Goal: Information Seeking & Learning: Learn about a topic

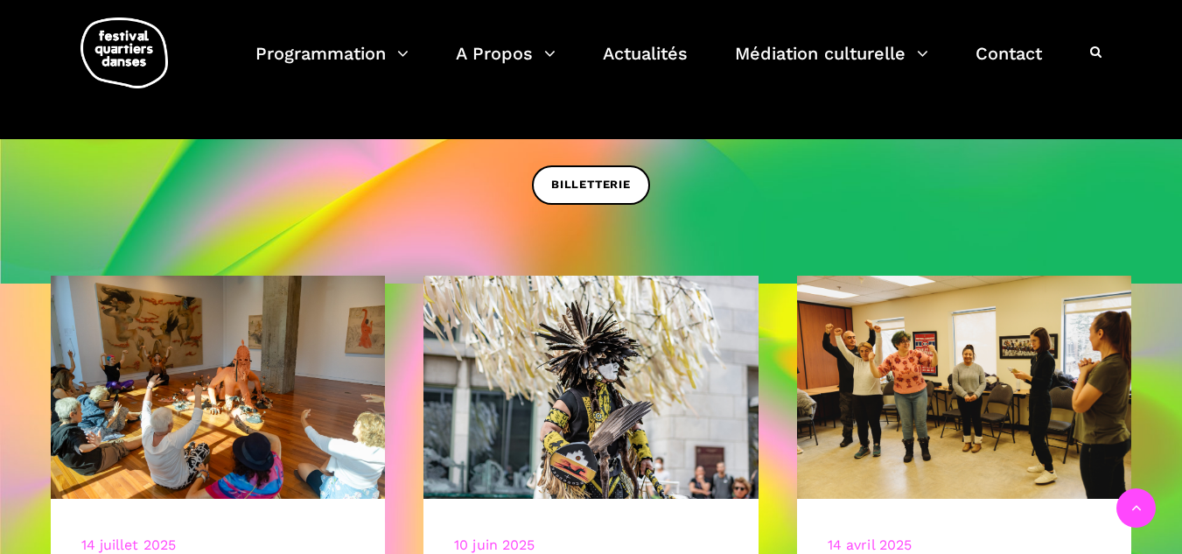
scroll to position [525, 0]
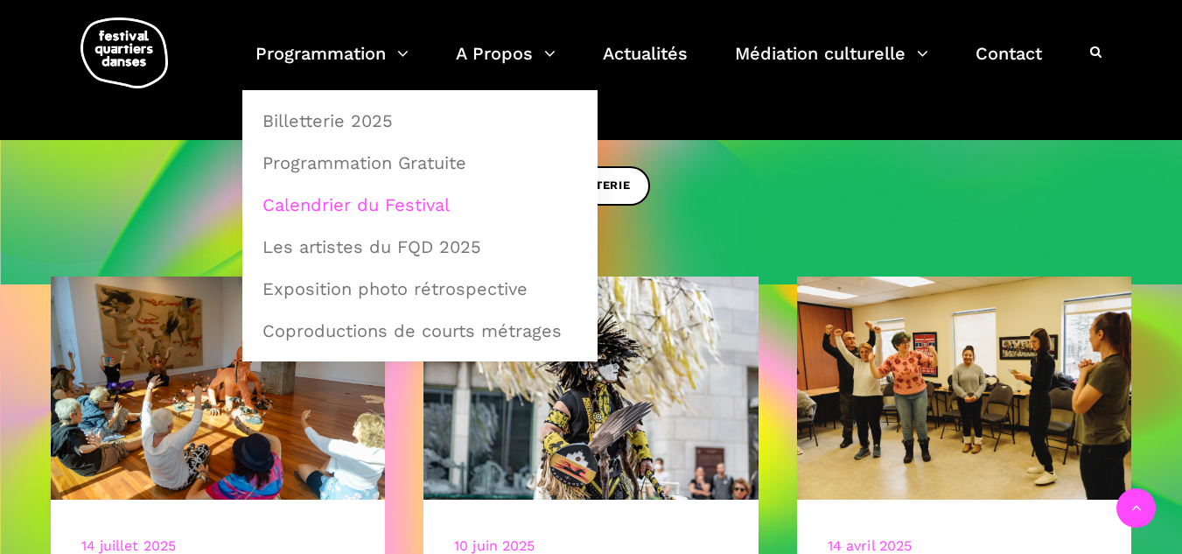
click at [347, 206] on link "Calendrier du Festival" at bounding box center [420, 205] width 336 height 40
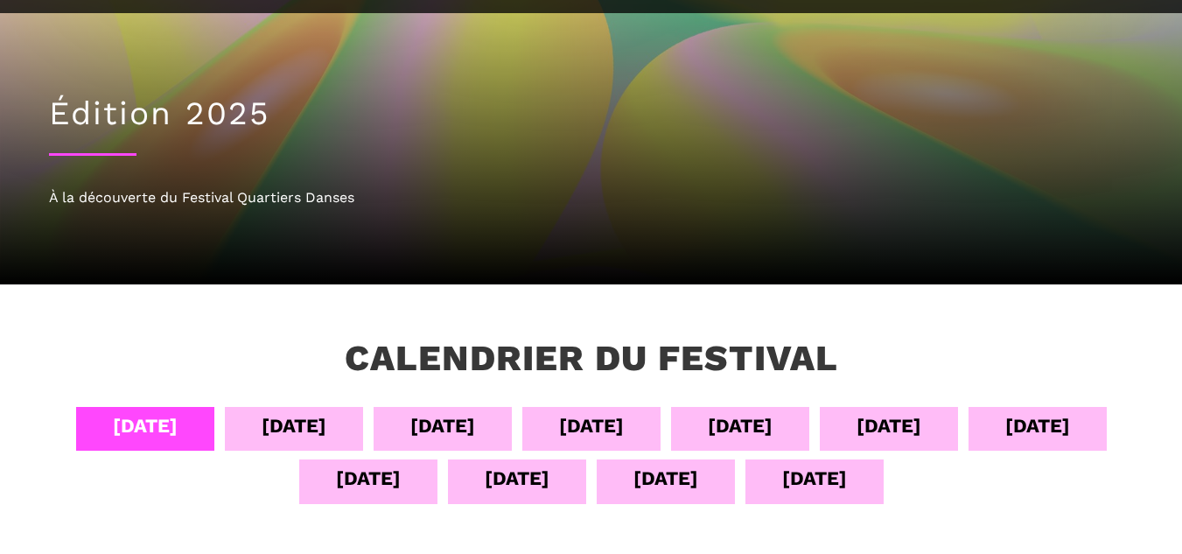
scroll to position [263, 0]
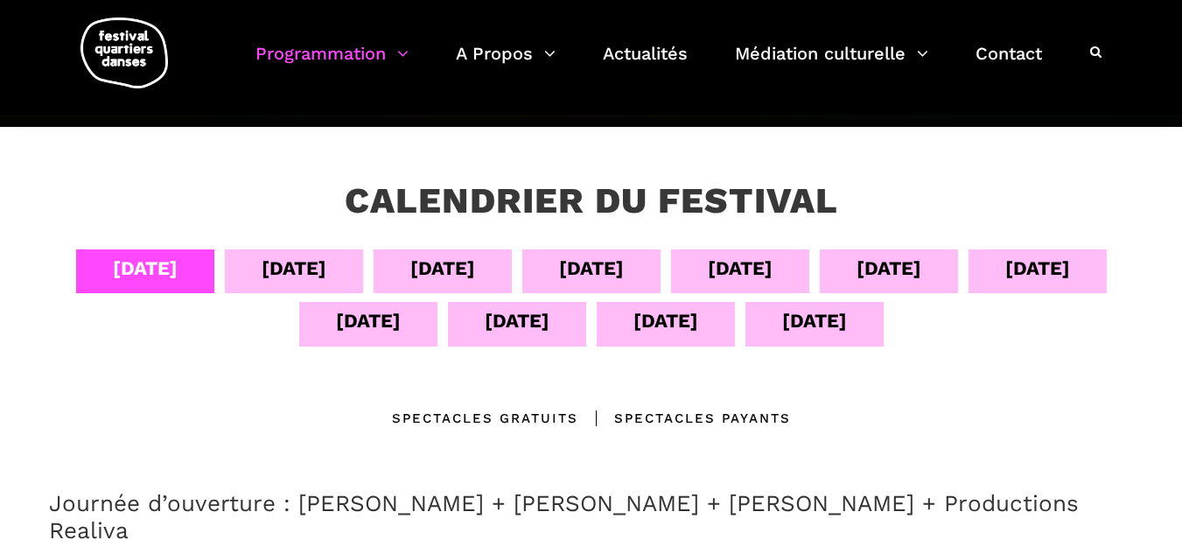
click at [749, 269] on div "[DATE]" at bounding box center [740, 268] width 65 height 31
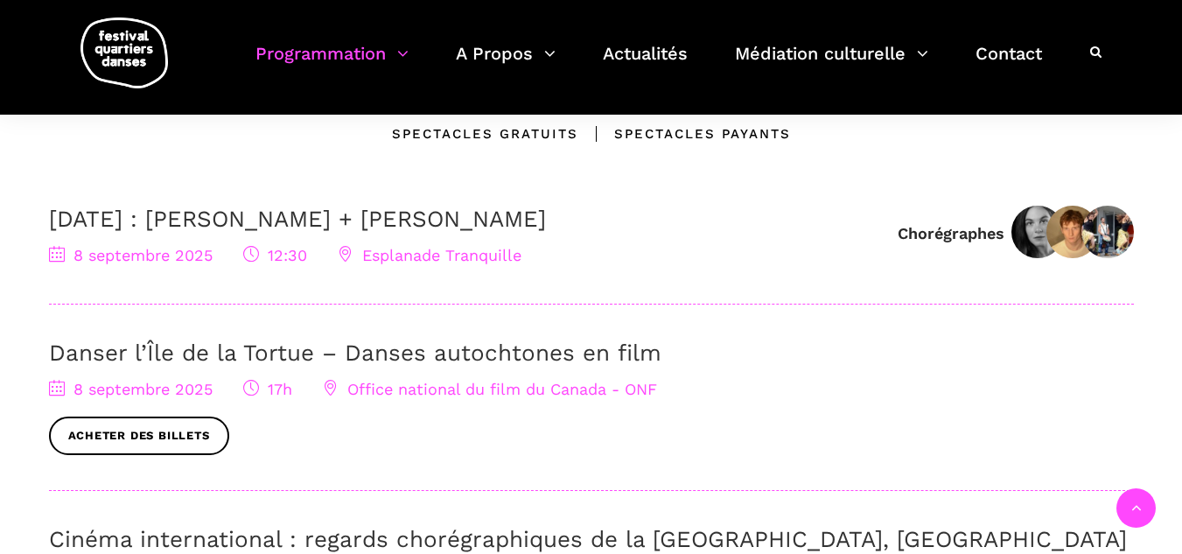
scroll to position [700, 0]
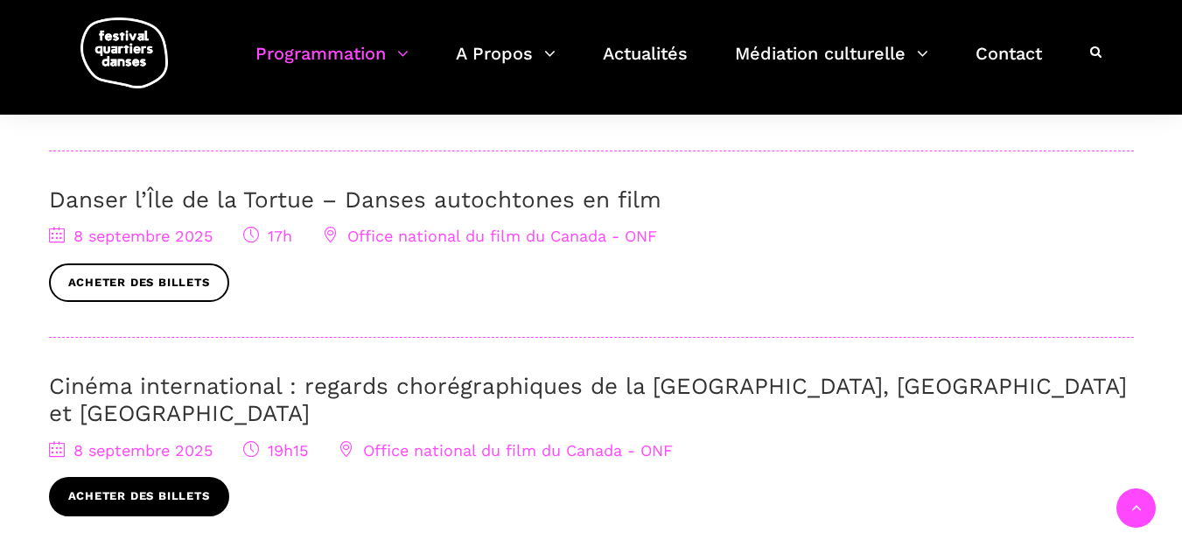
click at [141, 477] on link "Acheter des billets" at bounding box center [139, 496] width 180 height 39
click at [444, 387] on link "Cinéma international : regards chorégraphiques de la [GEOGRAPHIC_DATA], [GEOGRA…" at bounding box center [588, 399] width 1078 height 53
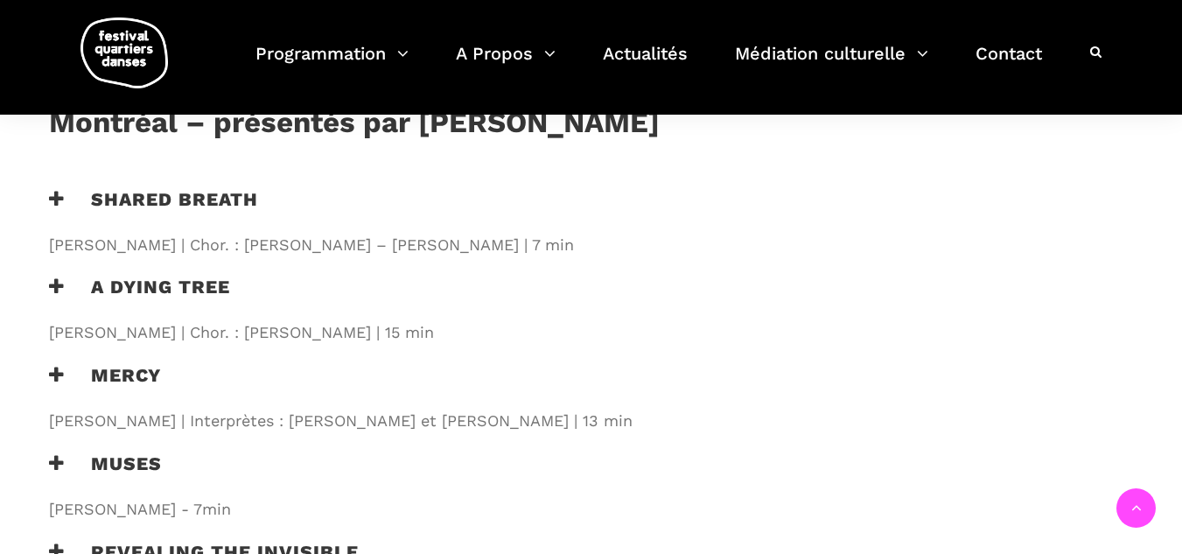
scroll to position [2013, 0]
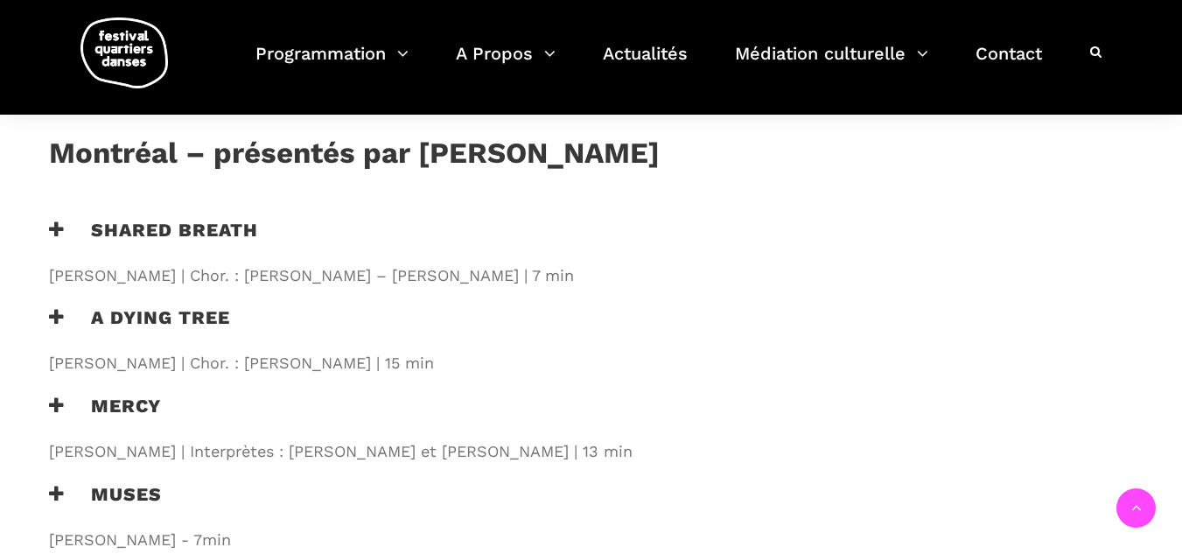
click at [59, 308] on icon at bounding box center [57, 317] width 16 height 18
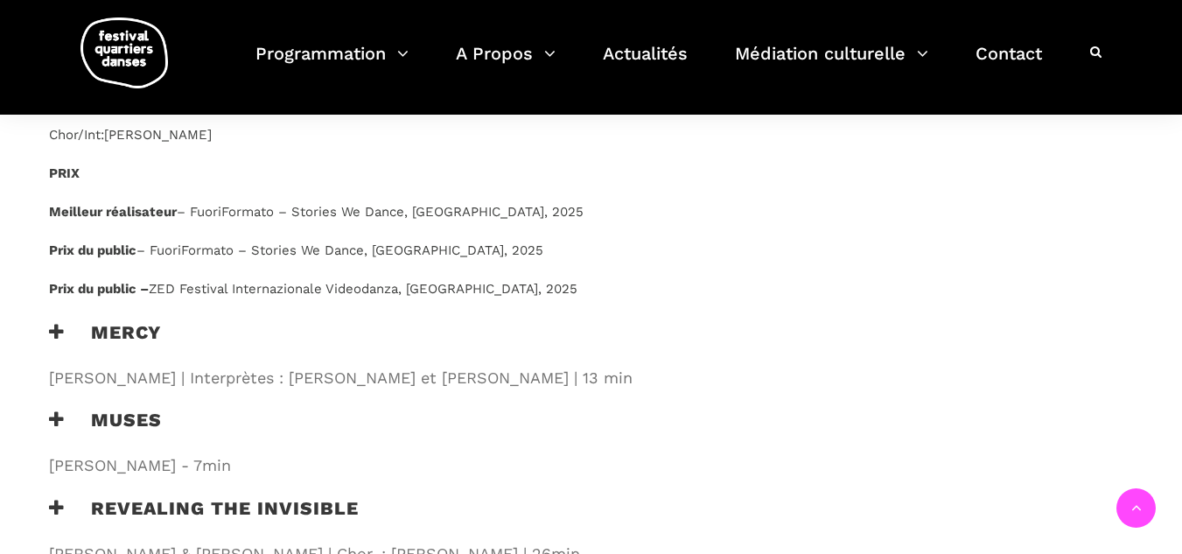
scroll to position [2713, 0]
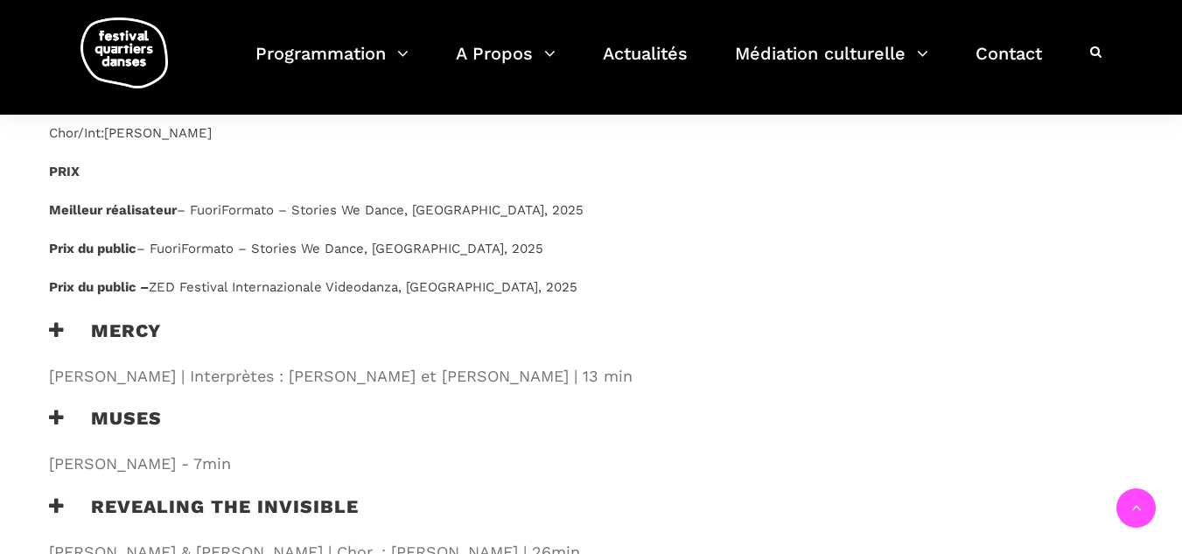
click at [47, 319] on div "Mercy Philip Szporer | Interprètes : Amara Barner et Angelique Wilkie | 13 min" at bounding box center [394, 356] width 725 height 75
click at [65, 319] on h3 "Mercy" at bounding box center [105, 341] width 112 height 44
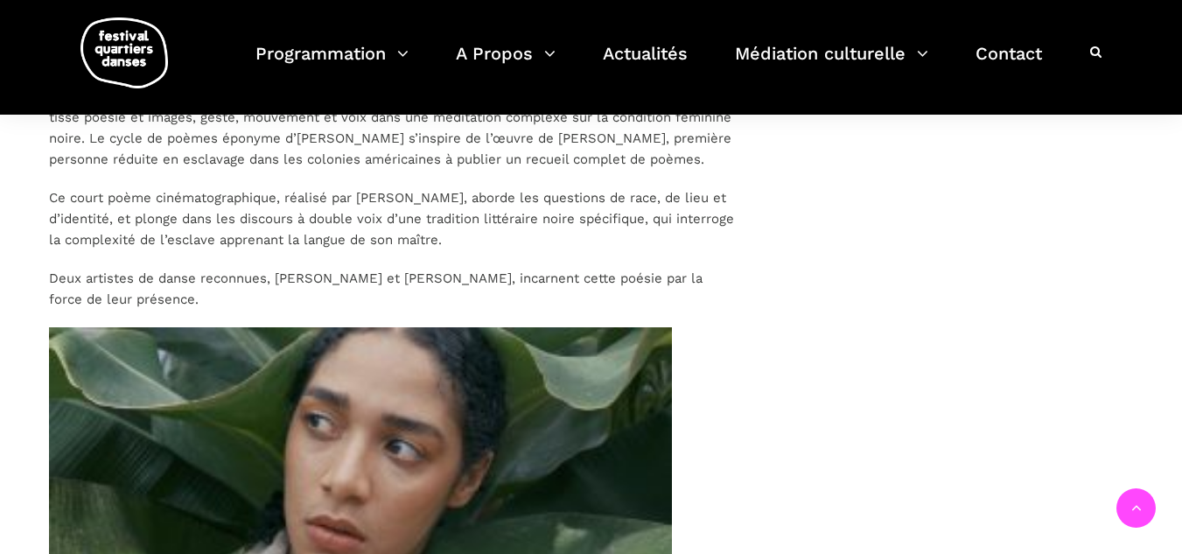
scroll to position [3501, 0]
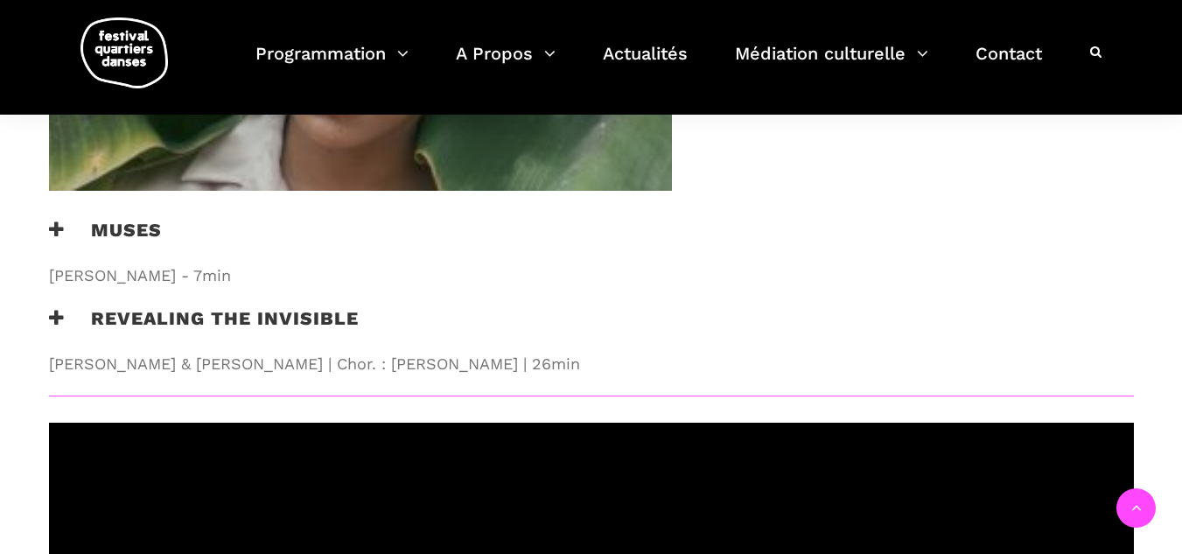
click at [56, 309] on icon at bounding box center [57, 318] width 16 height 18
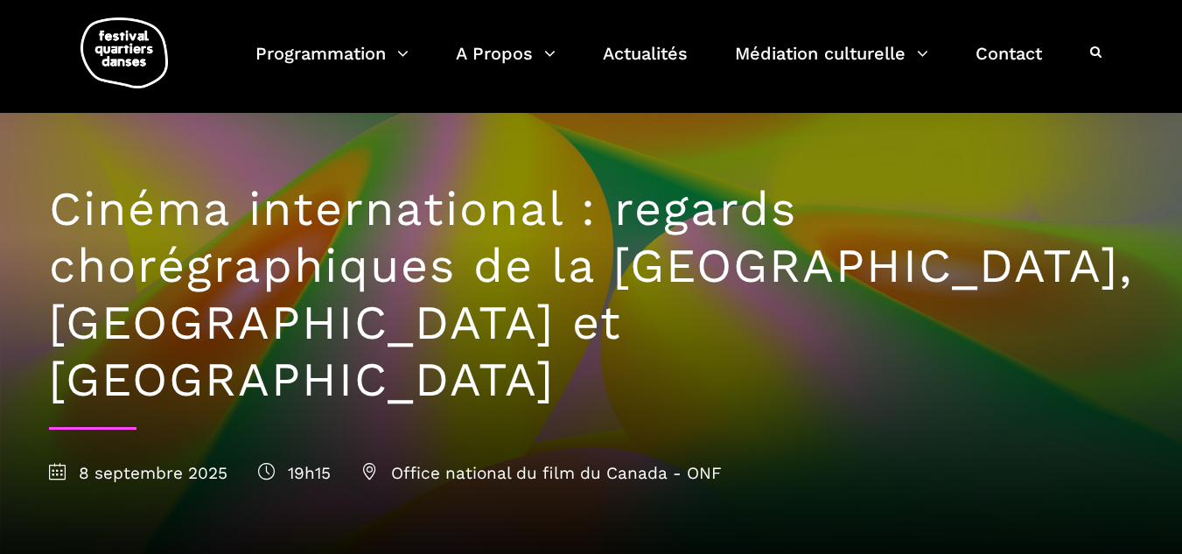
scroll to position [0, 0]
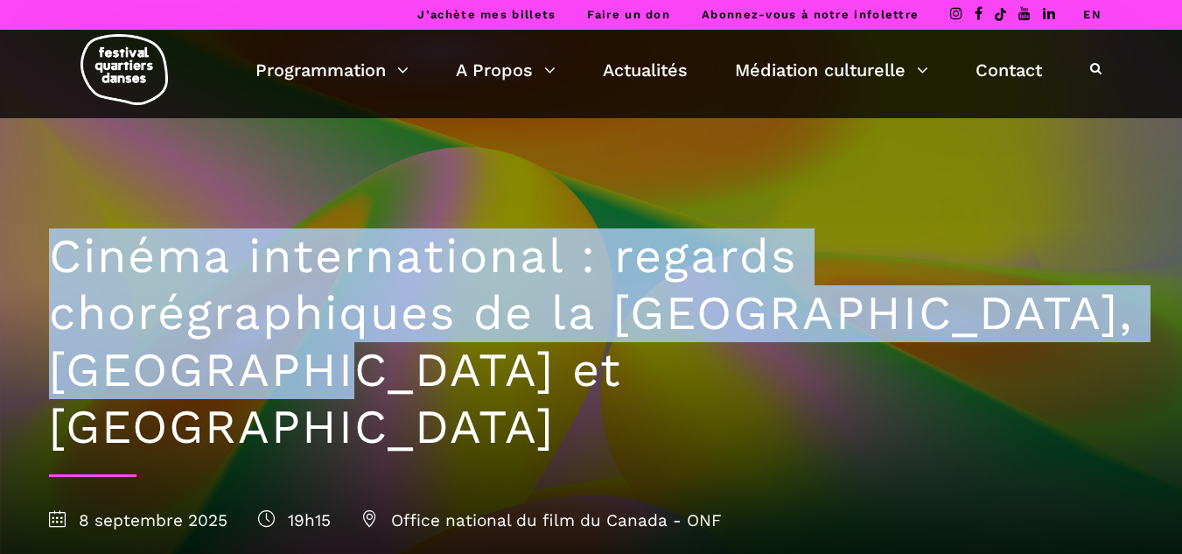
drag, startPoint x: 55, startPoint y: 256, endPoint x: 263, endPoint y: 375, distance: 239.2
click at [263, 375] on h1 "Cinéma international : regards chorégraphiques de la [GEOGRAPHIC_DATA], [GEOGRA…" at bounding box center [591, 341] width 1085 height 227
copy h1 "Cinéma international : regards chorégraphiques de la [GEOGRAPHIC_DATA], [GEOGRA…"
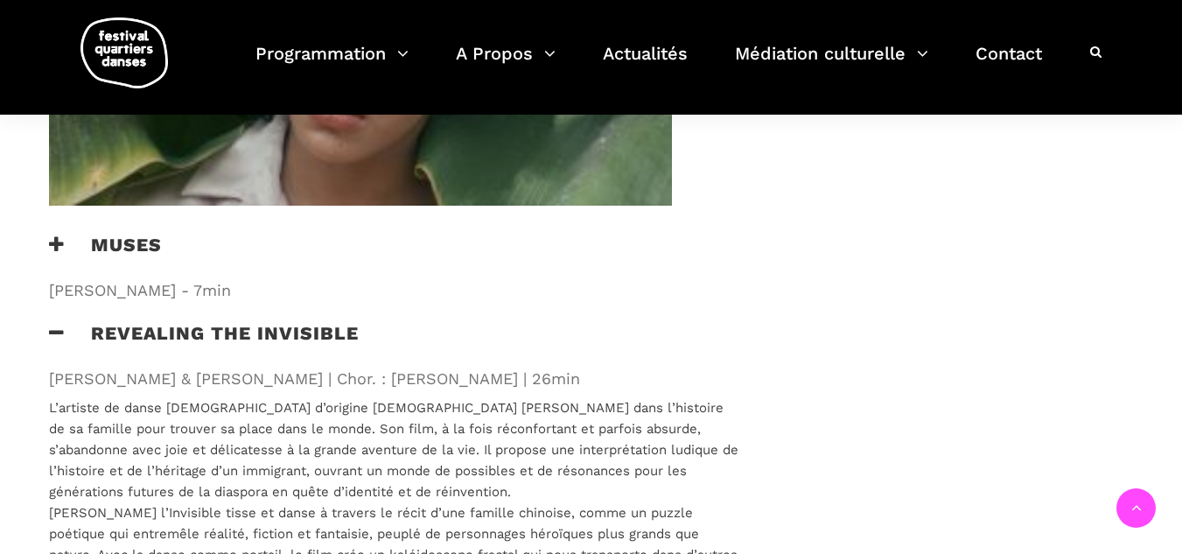
scroll to position [3501, 0]
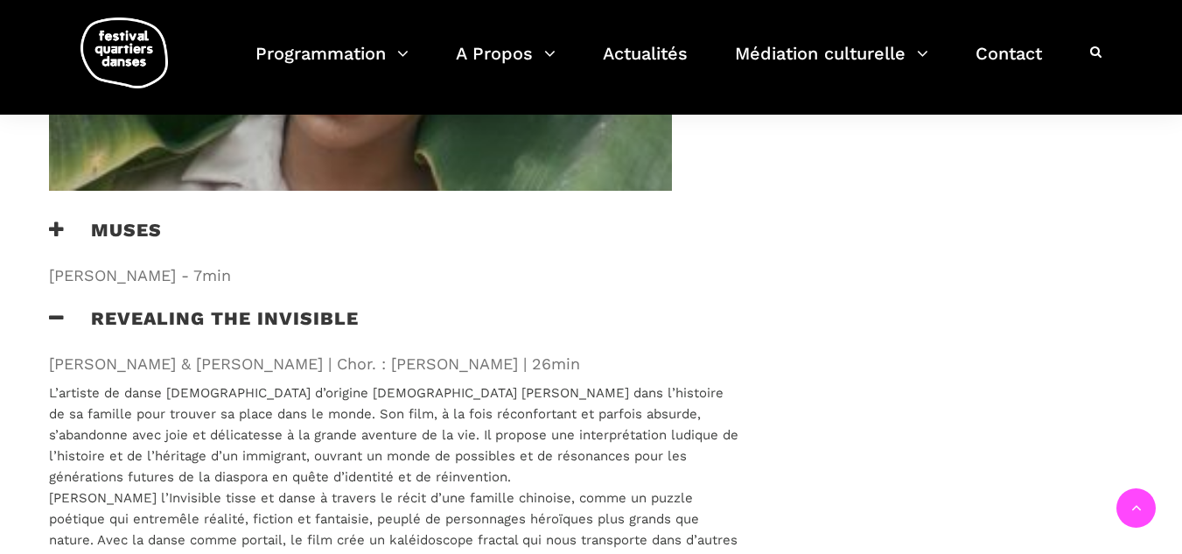
click at [111, 219] on h3 "Muses" at bounding box center [105, 241] width 113 height 44
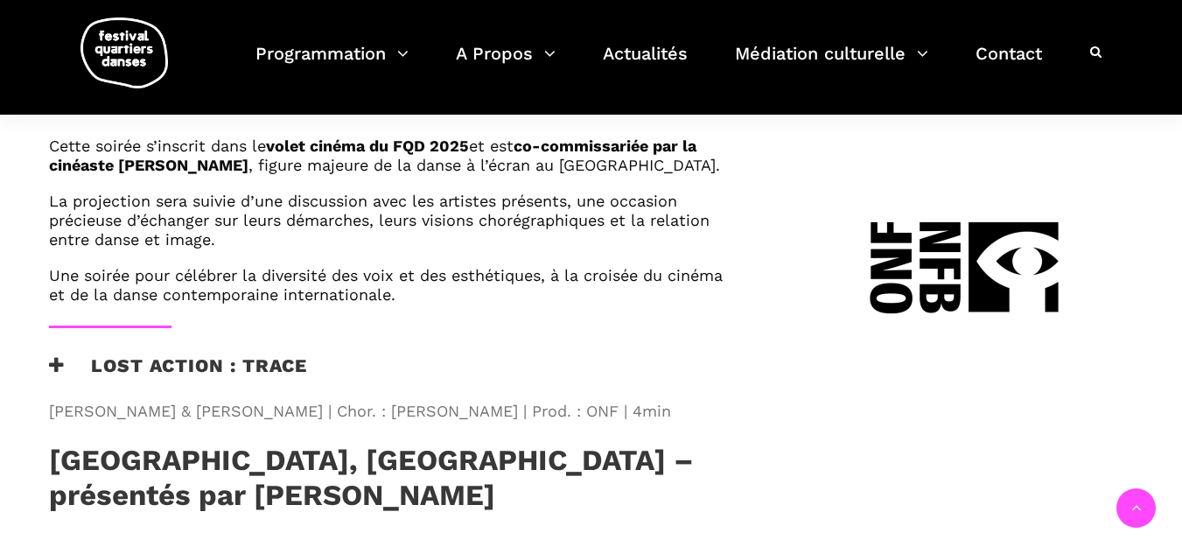
scroll to position [1138, 0]
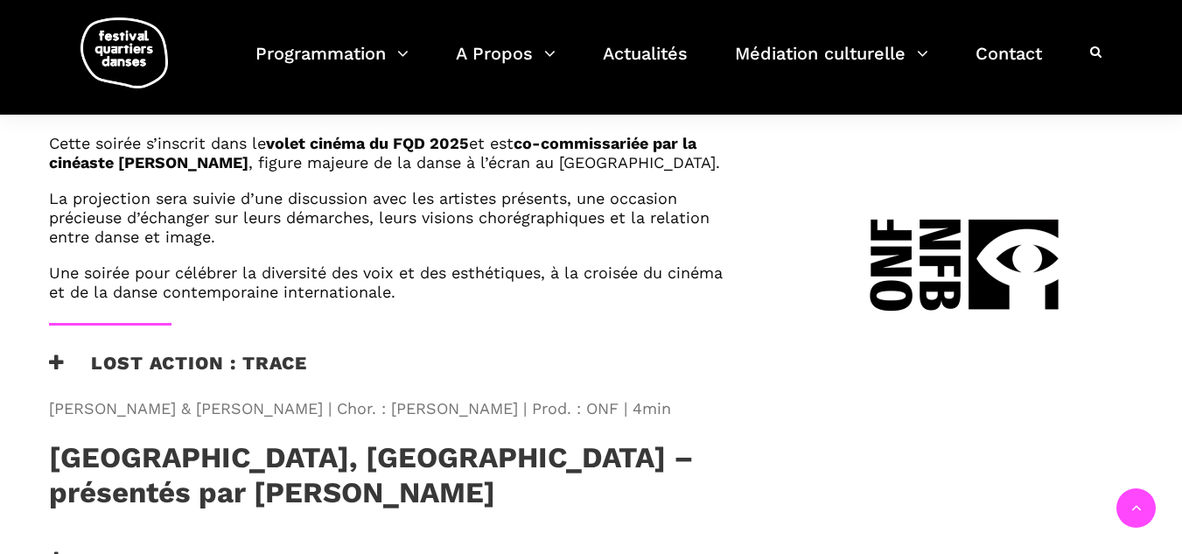
click at [52, 354] on icon at bounding box center [57, 363] width 16 height 18
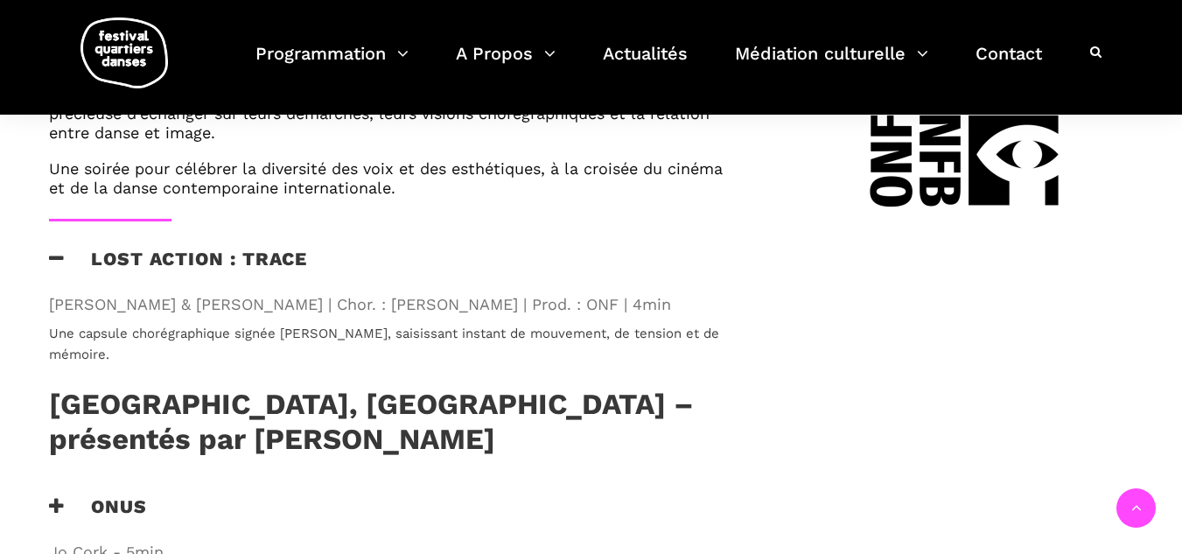
scroll to position [1400, 0]
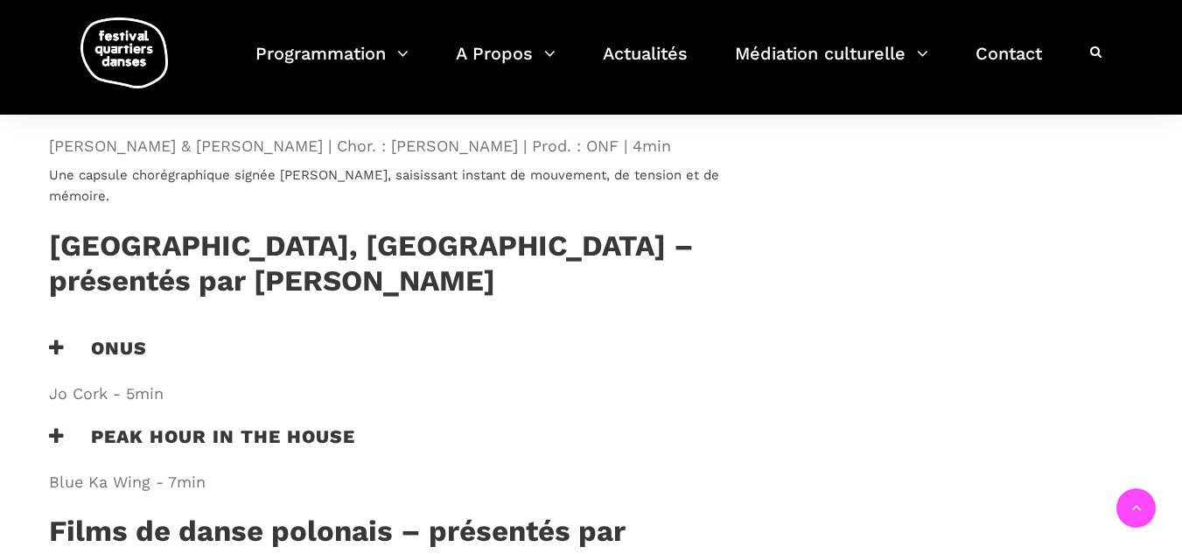
click at [125, 337] on h3 "Onus" at bounding box center [98, 359] width 98 height 44
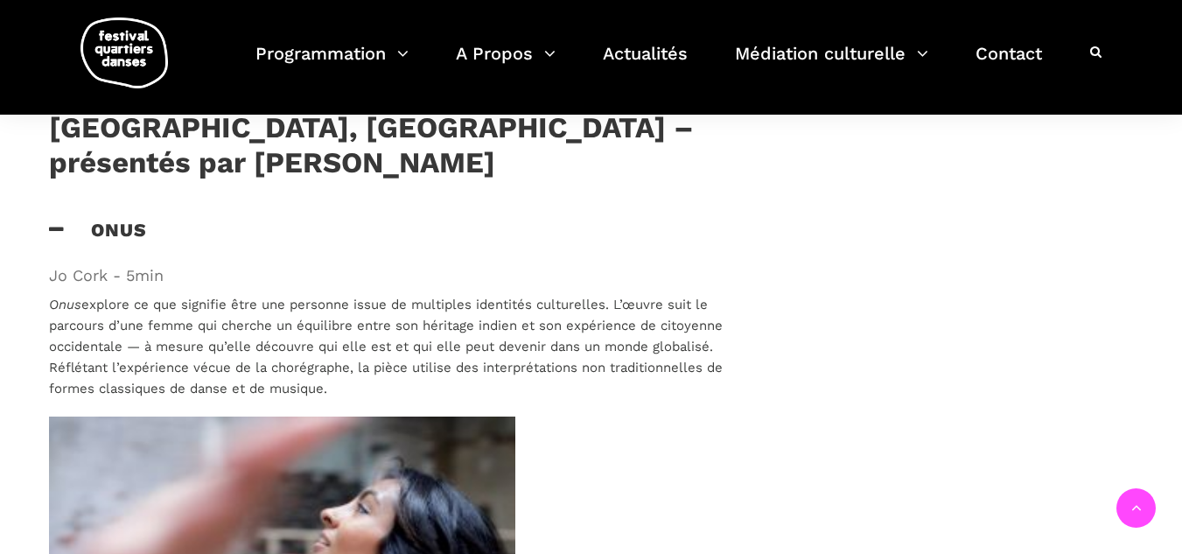
scroll to position [1488, 0]
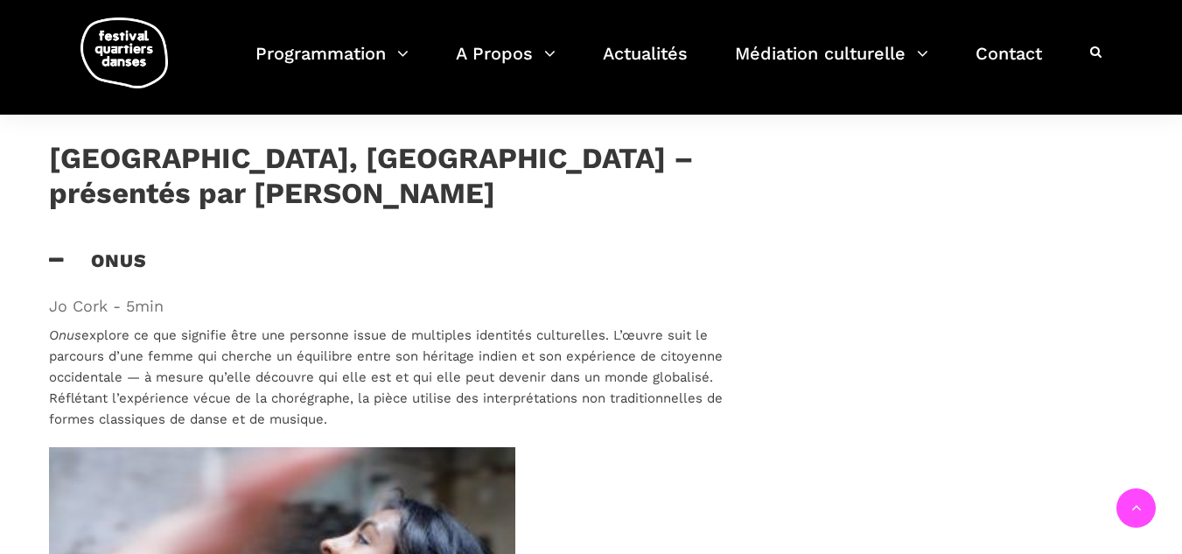
click at [108, 325] on p "Onus explore ce que signifie être une personne issue de multiples identités cul…" at bounding box center [394, 377] width 690 height 105
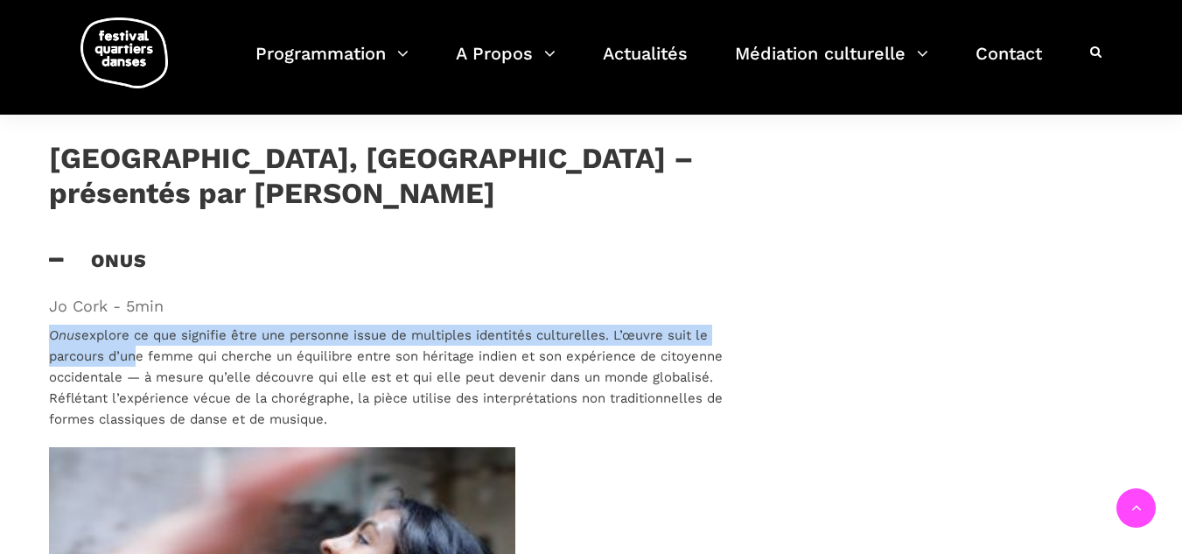
drag, startPoint x: 46, startPoint y: 260, endPoint x: 128, endPoint y: 278, distance: 84.3
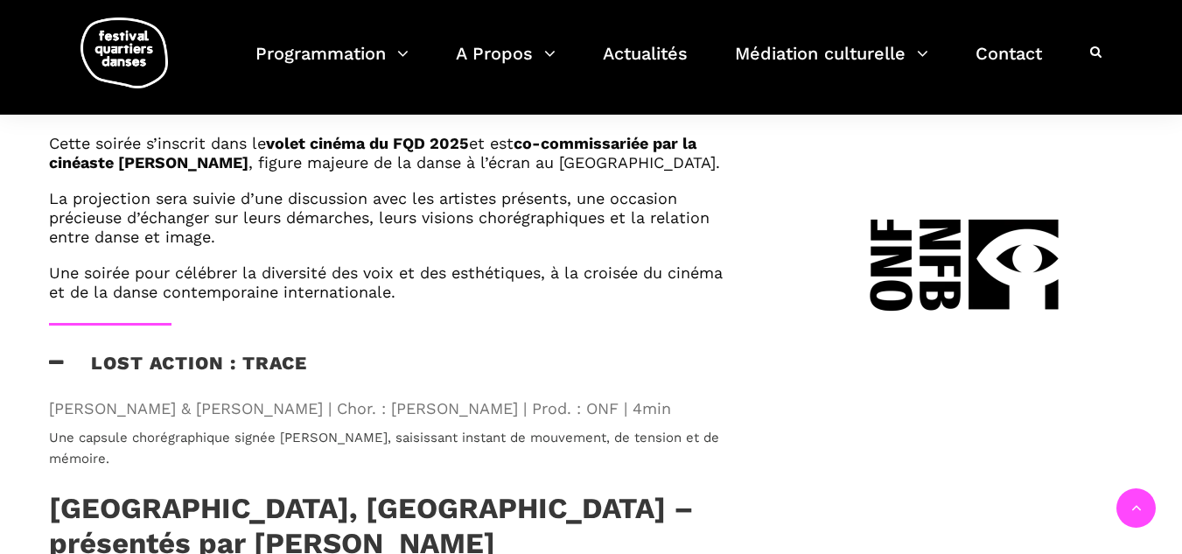
scroll to position [1225, 0]
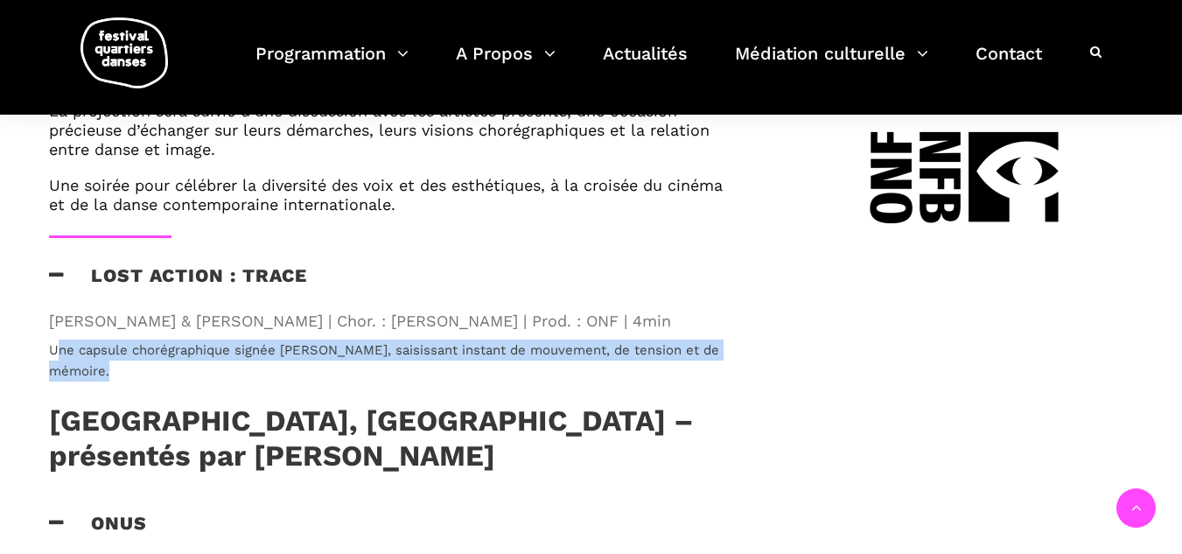
drag, startPoint x: 53, startPoint y: 272, endPoint x: 142, endPoint y: 295, distance: 91.3
click at [140, 340] on p "Une capsule chorégraphique signée Crystal Pite, saisissant instant de mouvement…" at bounding box center [394, 361] width 690 height 42
copy span "Une capsule chorégraphique signée Crystal Pite, saisissant instant de mouvement…"
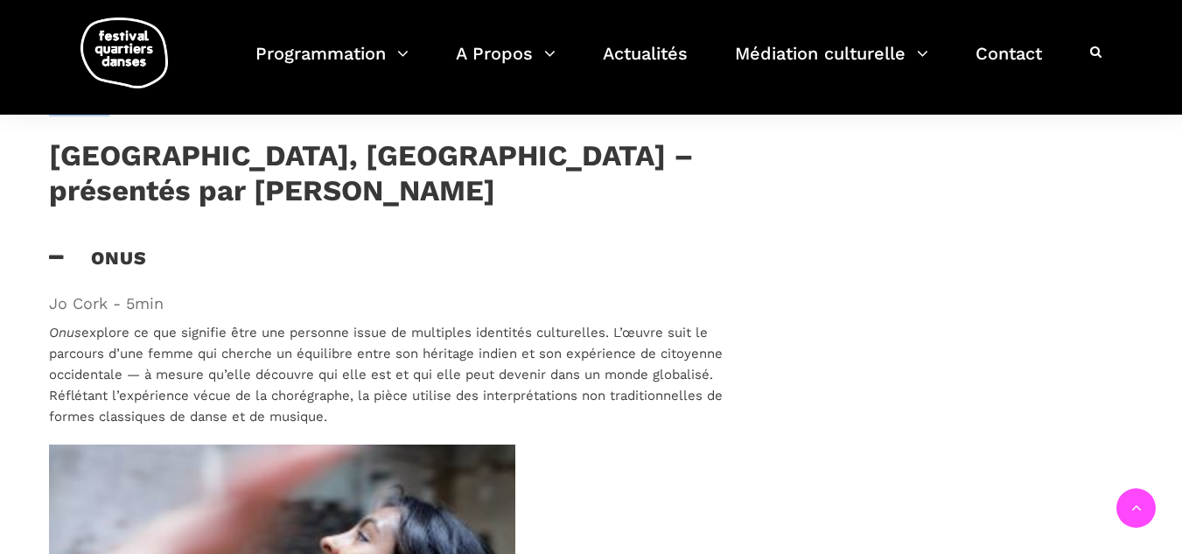
scroll to position [1575, 0]
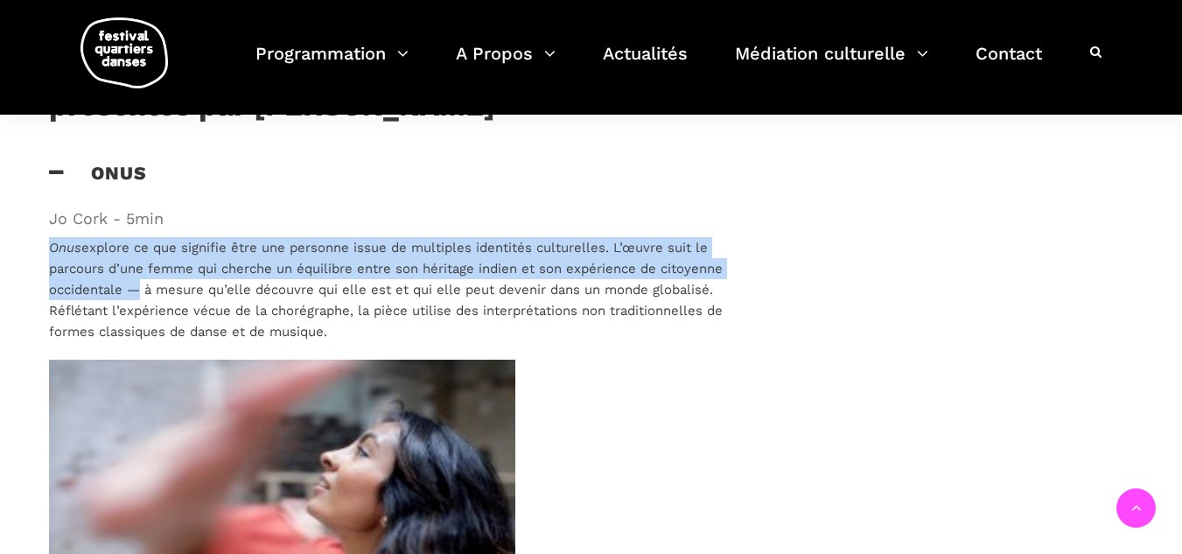
drag, startPoint x: 47, startPoint y: 180, endPoint x: 132, endPoint y: 219, distance: 93.2
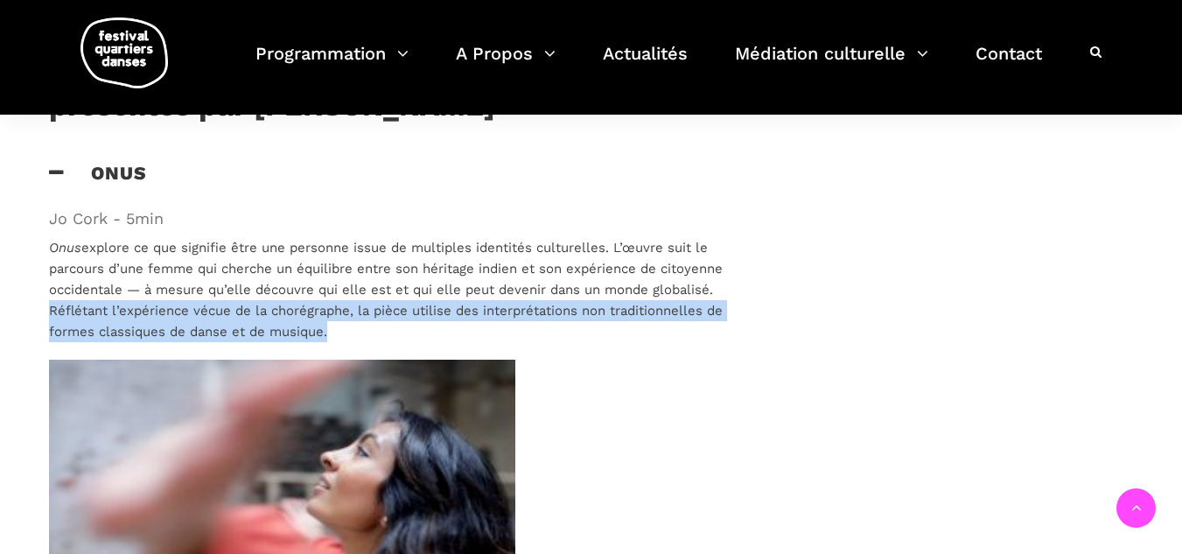
drag, startPoint x: 48, startPoint y: 231, endPoint x: 391, endPoint y: 261, distance: 344.4
click at [391, 261] on p "Onus explore ce que signifie être une personne issue de multiples identités cul…" at bounding box center [394, 289] width 690 height 105
copy p "Réflétant l’expérience vécue de la chorégraphe, la pièce utilise des interpréta…"
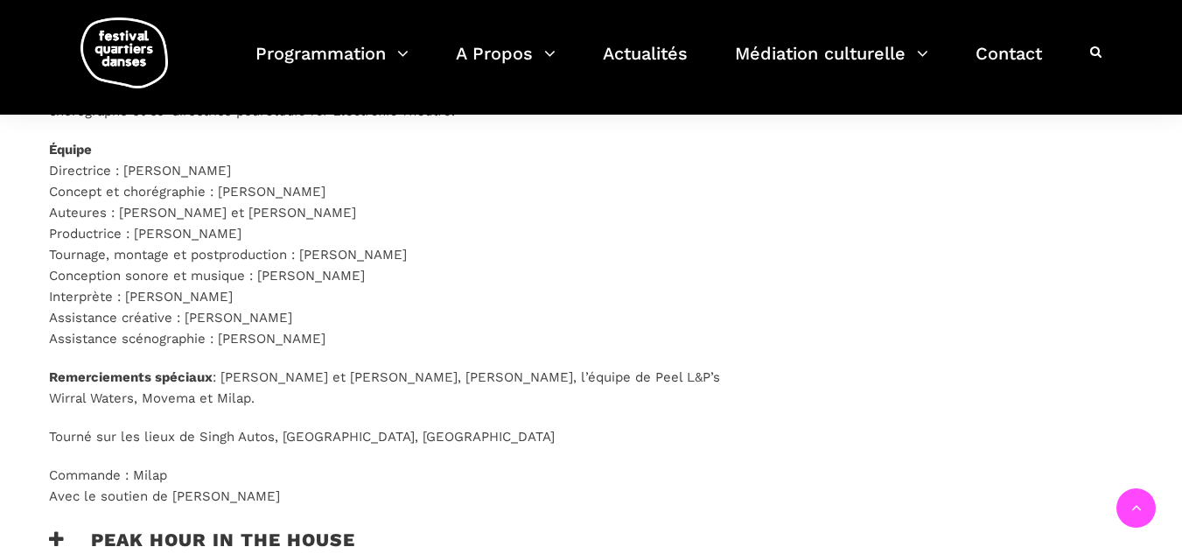
scroll to position [2538, 0]
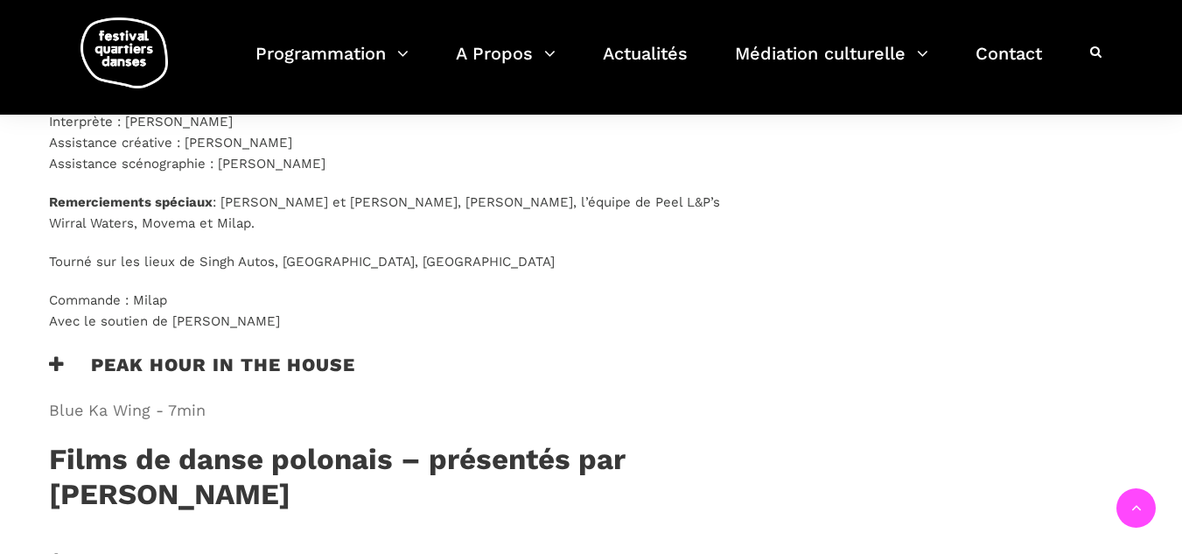
click at [59, 355] on icon at bounding box center [57, 364] width 16 height 18
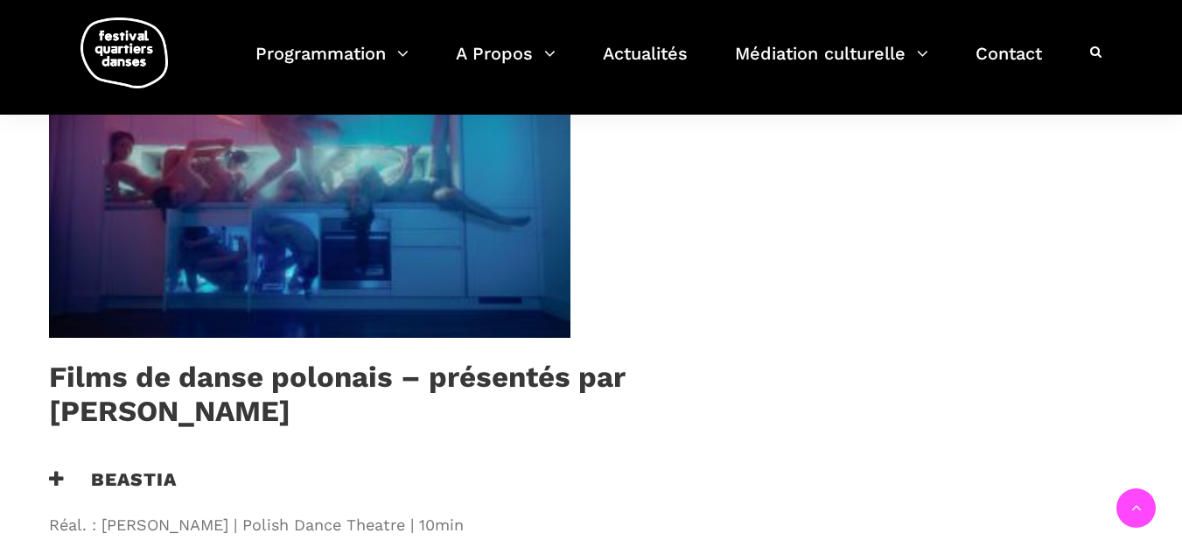
scroll to position [3063, 0]
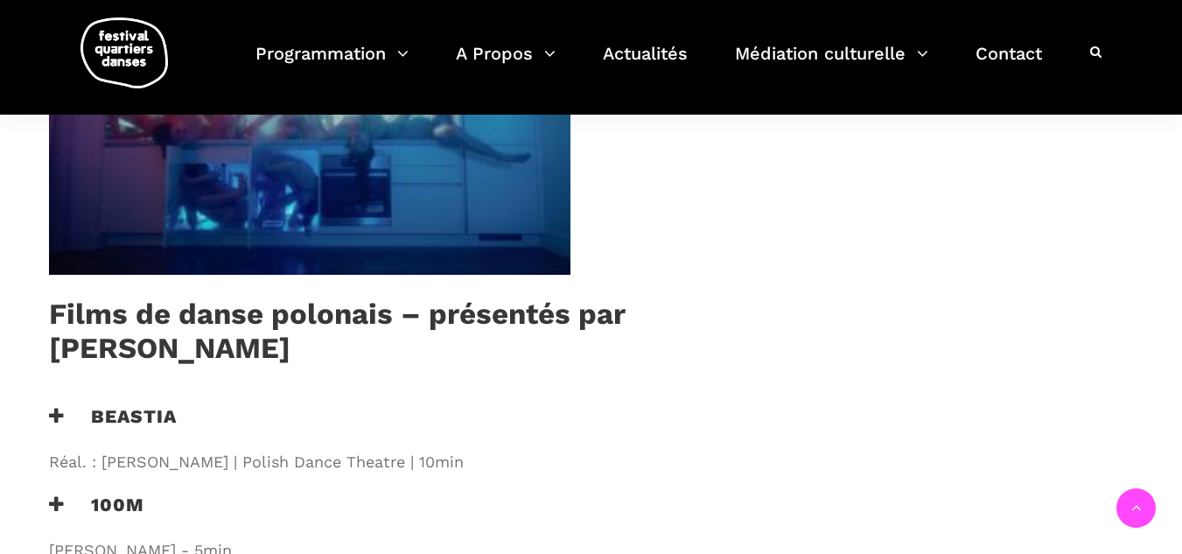
drag, startPoint x: 55, startPoint y: 336, endPoint x: 74, endPoint y: 339, distance: 18.6
click at [55, 407] on icon at bounding box center [57, 416] width 16 height 18
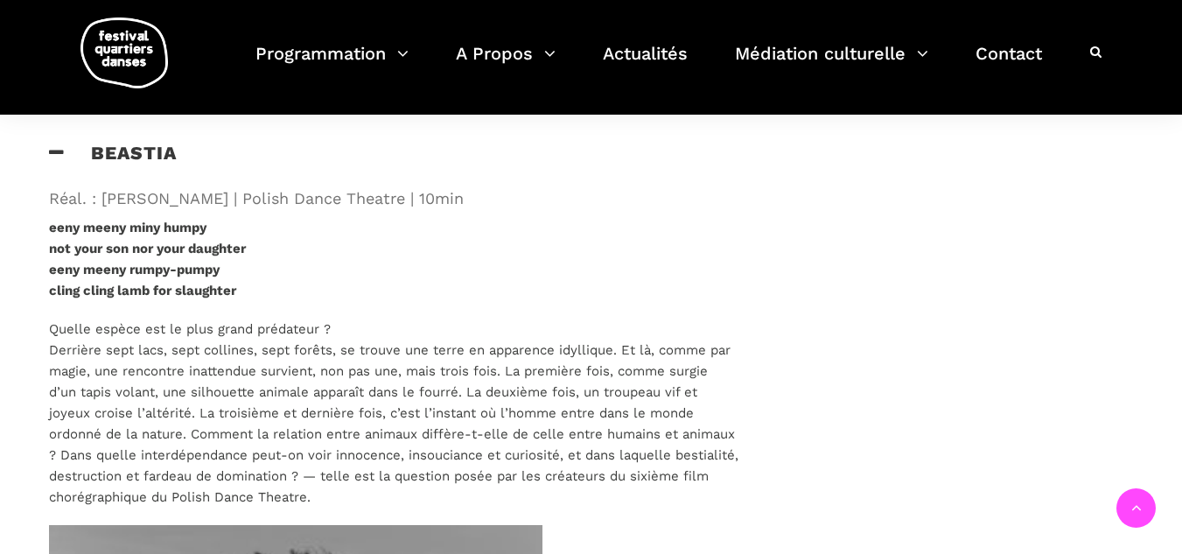
scroll to position [3326, 0]
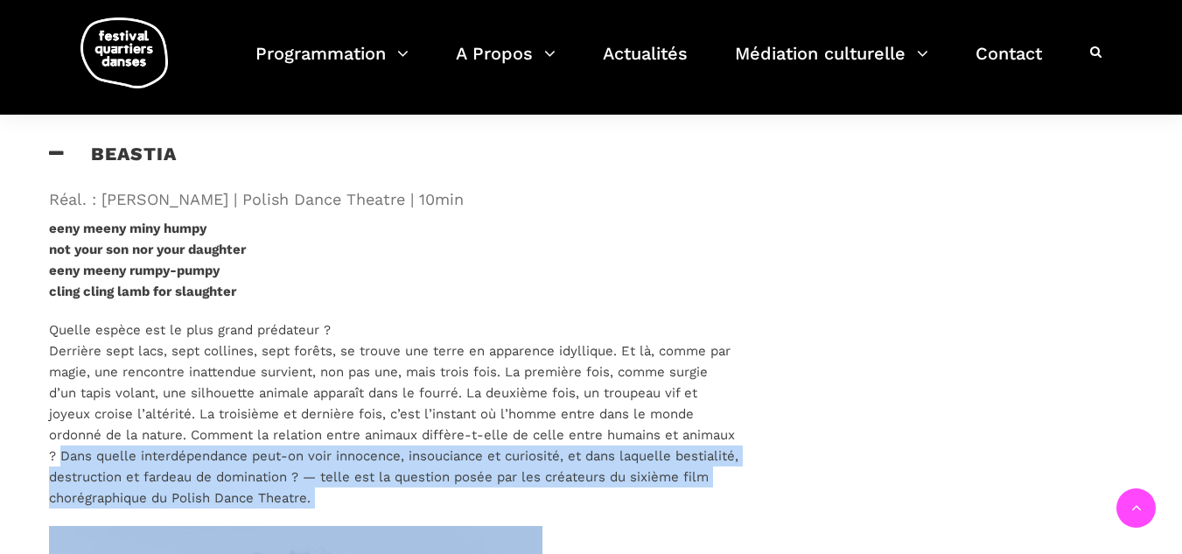
drag, startPoint x: 60, startPoint y: 379, endPoint x: 464, endPoint y: 439, distance: 407.9
copy div "Dans quelle interdépendance peut-on voir innocence, insouciance et curiosité, e…"
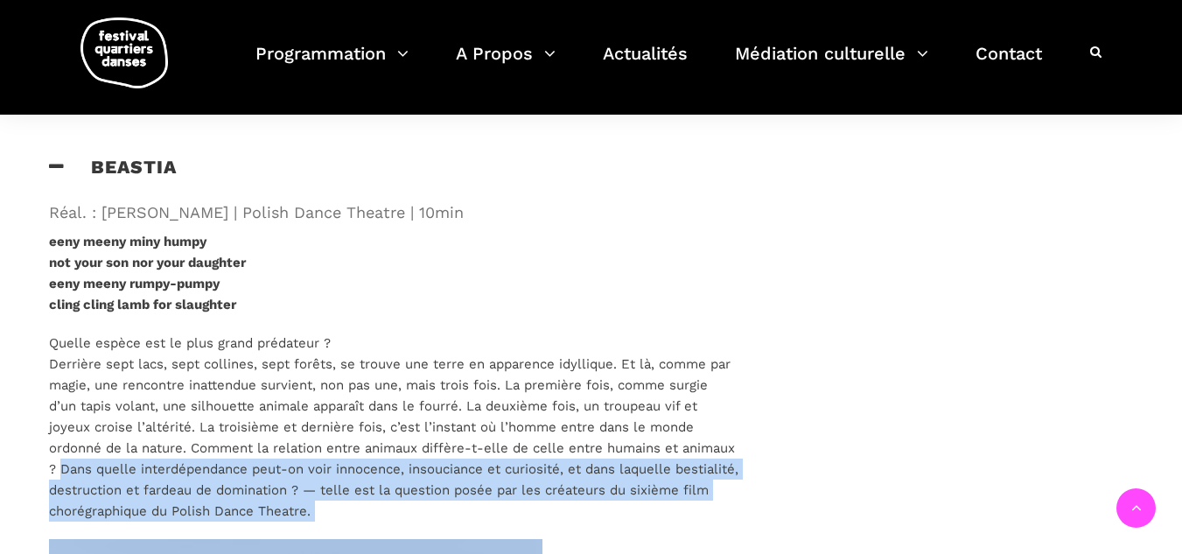
scroll to position [3063, 0]
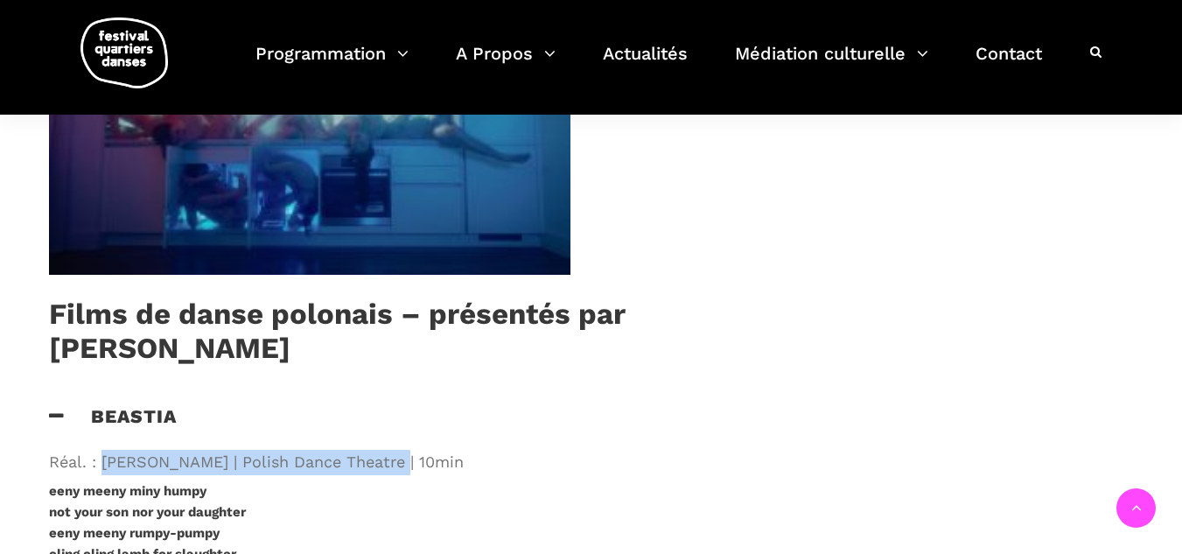
drag, startPoint x: 102, startPoint y: 389, endPoint x: 394, endPoint y: 389, distance: 292.3
click at [394, 450] on span "Réal. : Iwona Pasińska | Polish Dance Theatre | 10min" at bounding box center [394, 462] width 690 height 25
copy span "Iwona Pasińska | Polish Dance Theatre"
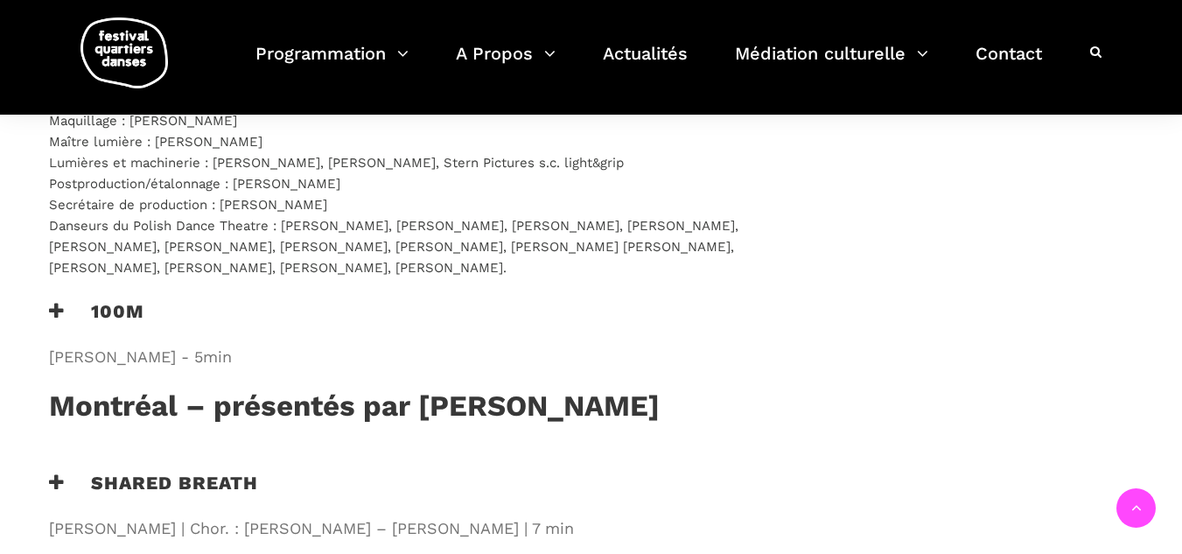
scroll to position [4376, 0]
click at [106, 299] on h3 "100m" at bounding box center [96, 321] width 95 height 44
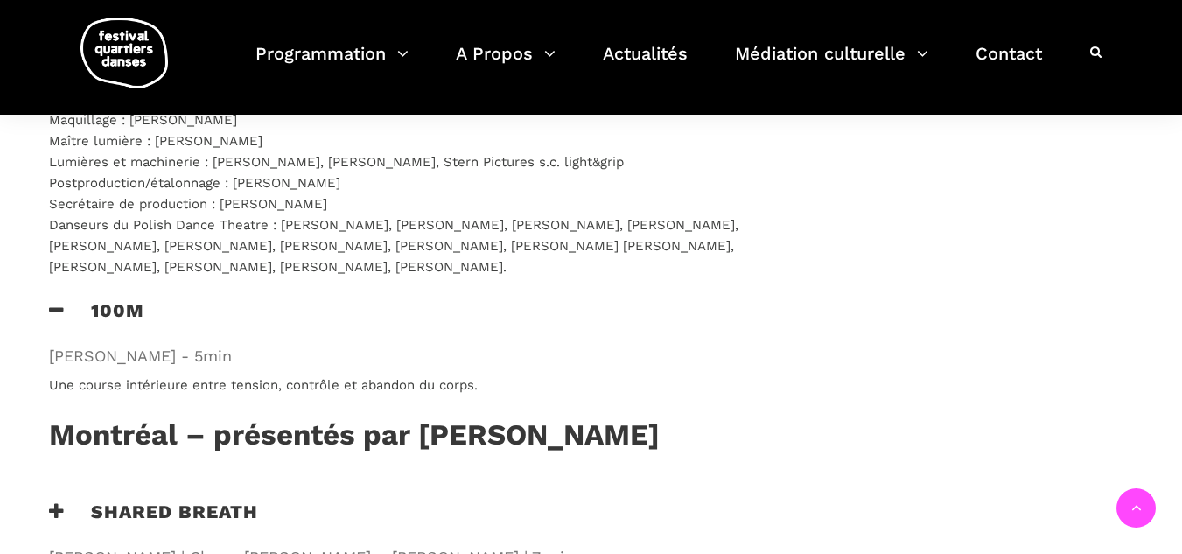
drag, startPoint x: 51, startPoint y: 313, endPoint x: 543, endPoint y: 319, distance: 491.9
click at [543, 375] on p "Une course intérieure entre tension, contrôle et abandon du corps." at bounding box center [394, 385] width 690 height 21
copy span "Une course intérieure entre tension, contrôle et abandon du corps."
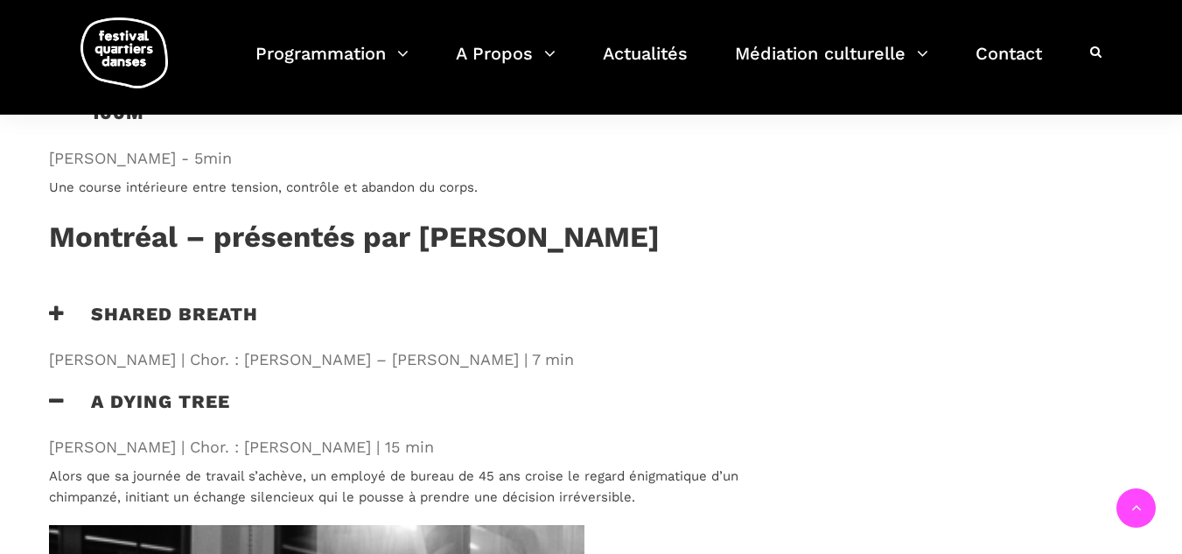
scroll to position [4551, 0]
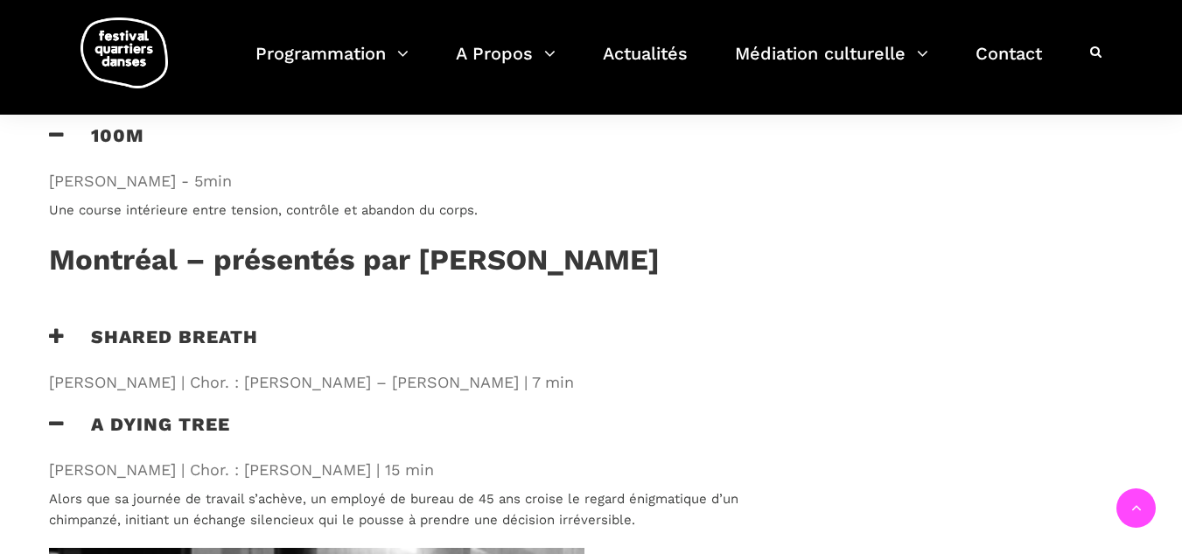
click at [62, 327] on icon at bounding box center [57, 336] width 16 height 18
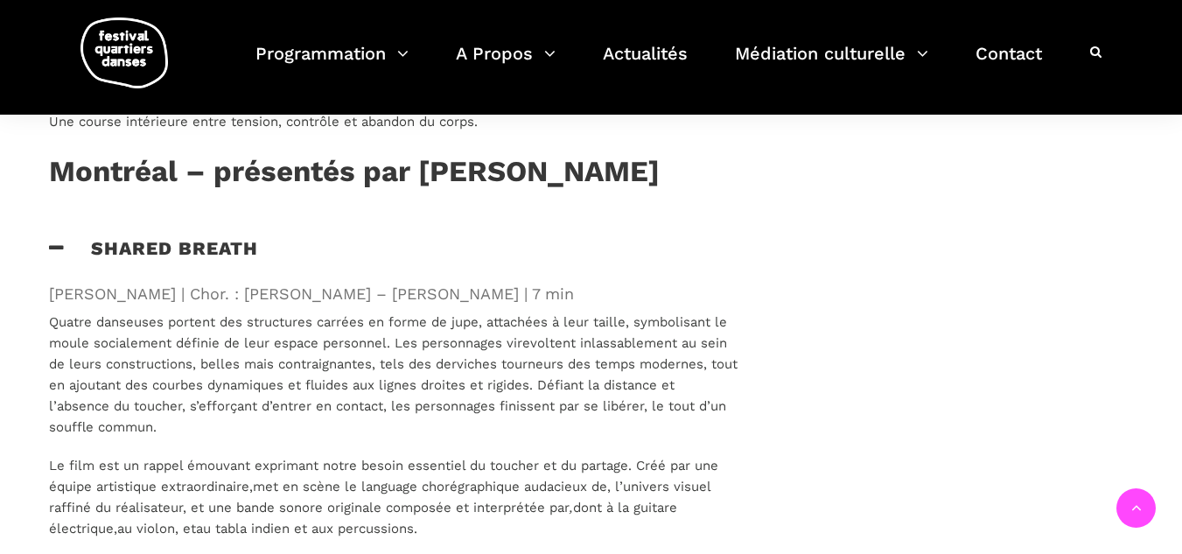
scroll to position [4639, 0]
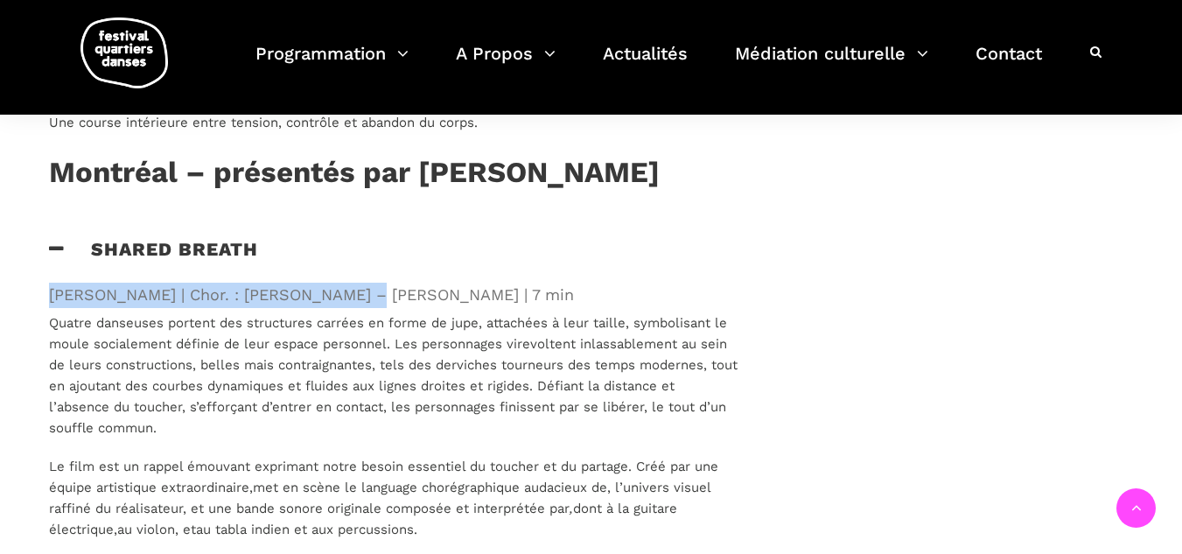
drag, startPoint x: 51, startPoint y: 217, endPoint x: 350, endPoint y: 218, distance: 299.3
click at [350, 283] on span "Damian Siqueiros | Chor. : Roger Sinha – Sinha Danse | 7 min" at bounding box center [394, 295] width 690 height 25
copy span "Damian Siqueiros | Chor. : Roger Sinha"
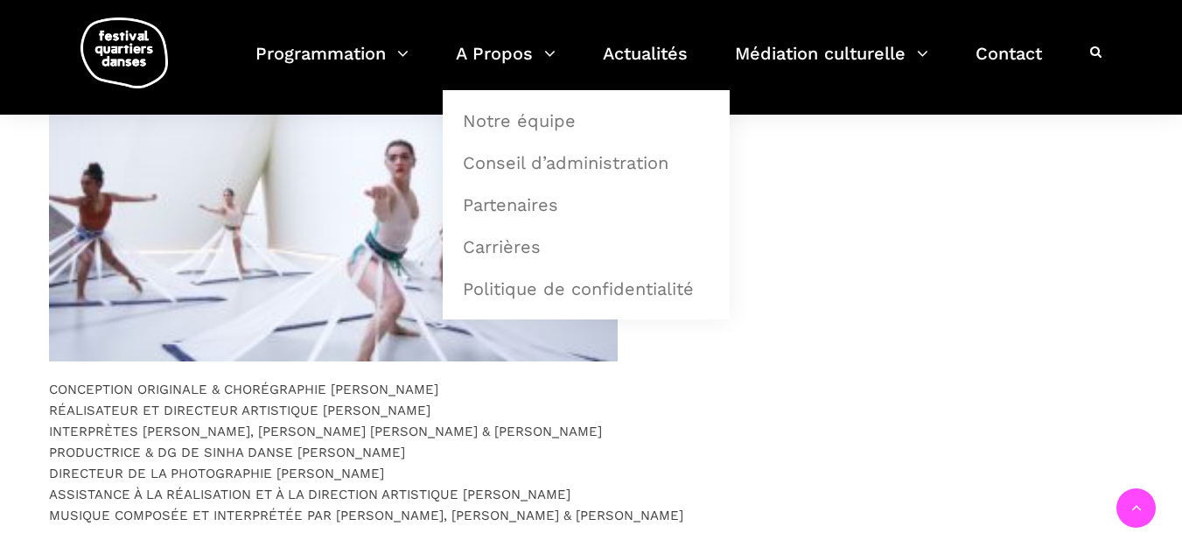
scroll to position [5164, 0]
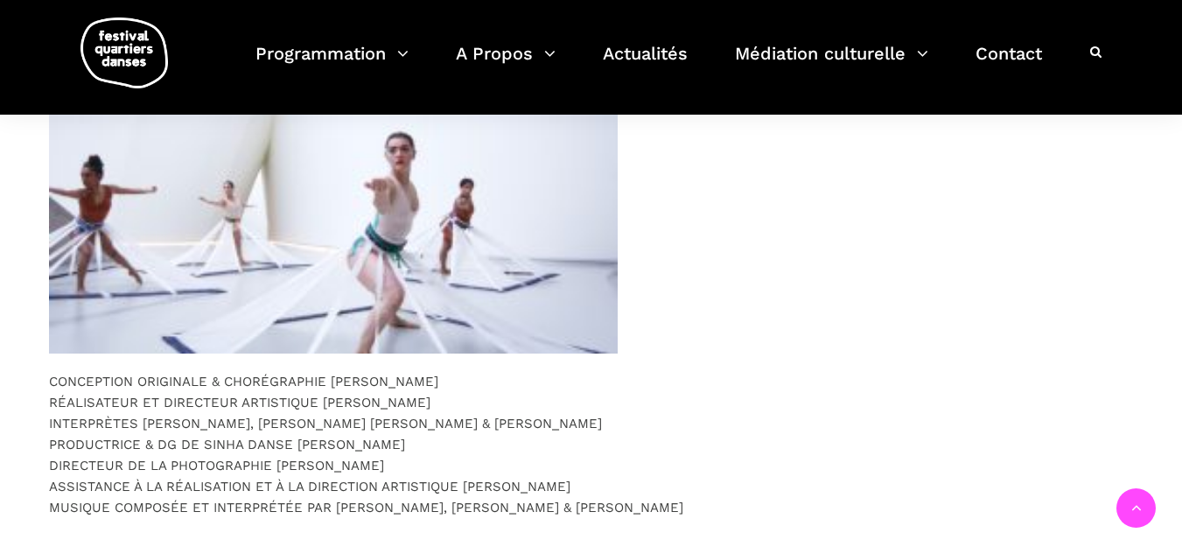
drag, startPoint x: 141, startPoint y: 346, endPoint x: 673, endPoint y: 346, distance: 532.2
click at [673, 371] on p "CONCEPTION ORIGINALE & CHORÉGRAPHIE Roger Sinha RÉALISATEUR ET DIRECTEUR ARTIST…" at bounding box center [394, 444] width 690 height 147
copy span "Amélia Lamanque, Olivia Jaen Flores, Emmanuelle Martin & Citlali Germé-Trevino"
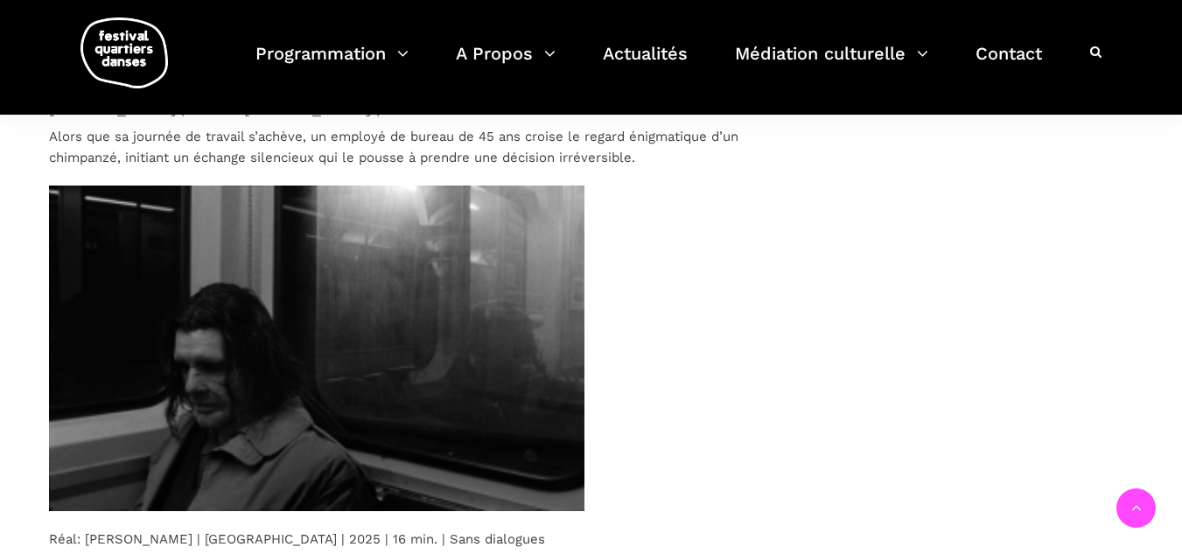
scroll to position [6652, 0]
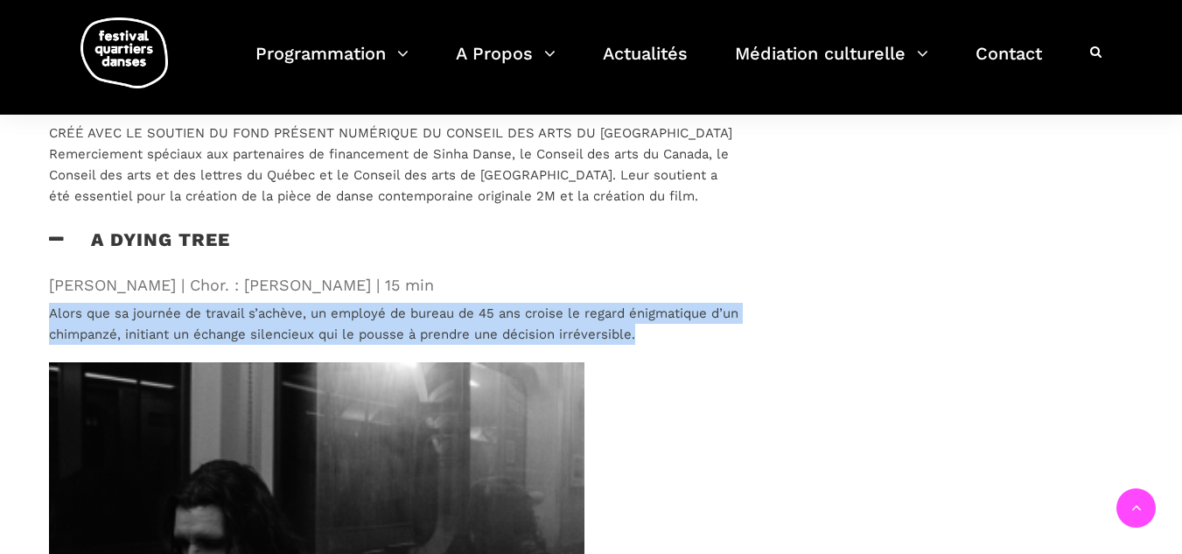
drag, startPoint x: 50, startPoint y: 220, endPoint x: 682, endPoint y: 245, distance: 632.5
click at [682, 303] on p "Alors que sa journée de travail s’achève, un employé de bureau de 45 ans croise…" at bounding box center [394, 324] width 690 height 42
copy span "Alors que sa journée de travail s’achève, un employé de bureau de 45 ans croise…"
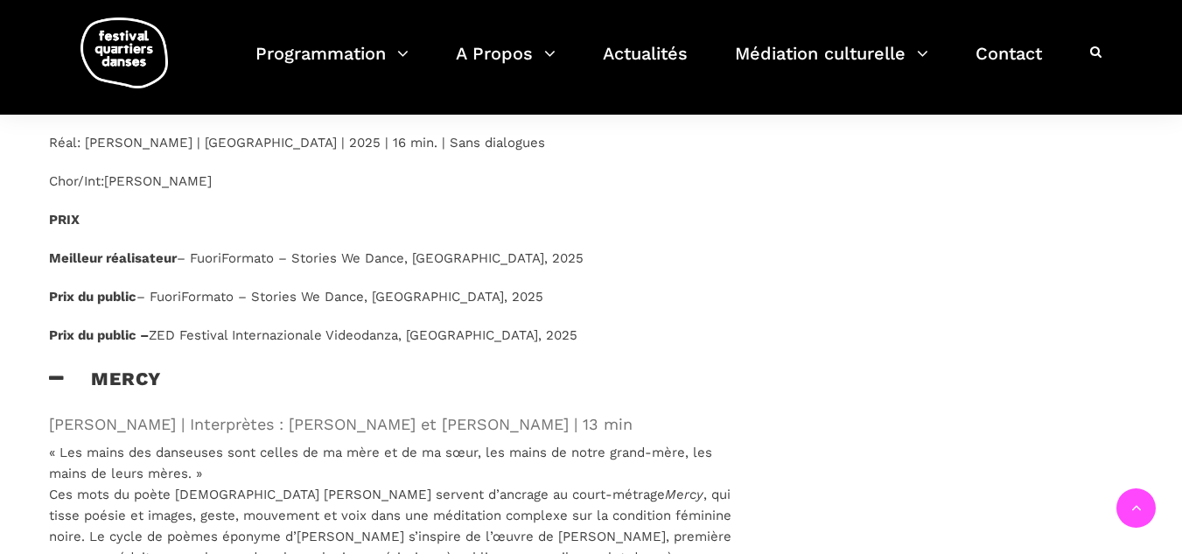
scroll to position [7265, 0]
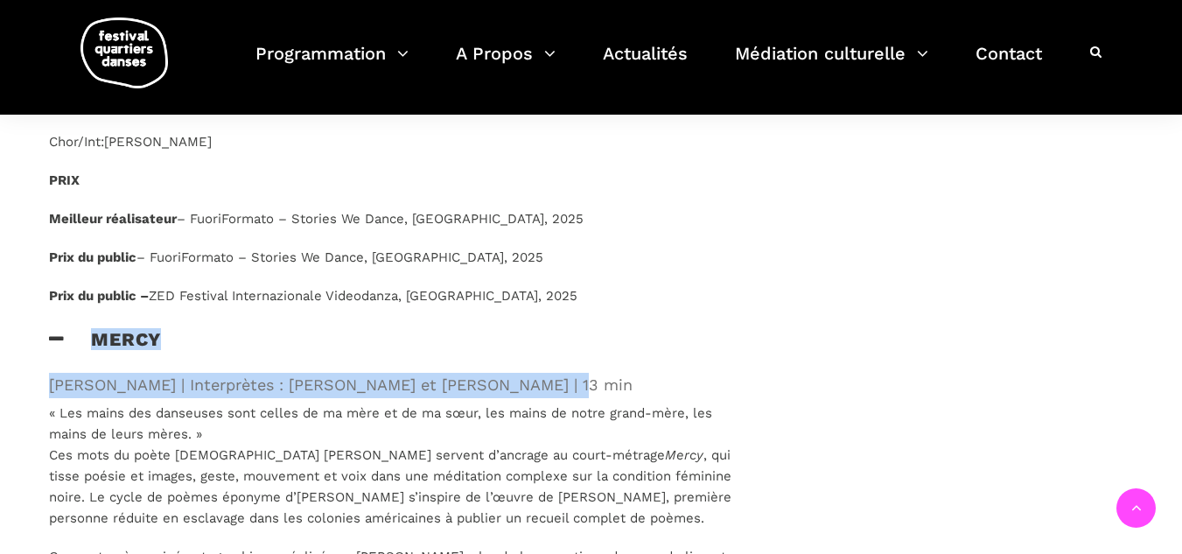
drag, startPoint x: 92, startPoint y: 239, endPoint x: 534, endPoint y: 301, distance: 446.4
click at [534, 328] on div "Mercy Philip Szporer | Interprètes : Amara Barner et Angelique Wilkie | 13 min" at bounding box center [394, 365] width 725 height 75
copy div "Mercy Philip Szporer | Interprètes : Amara Barner et Angelique Wilkie"
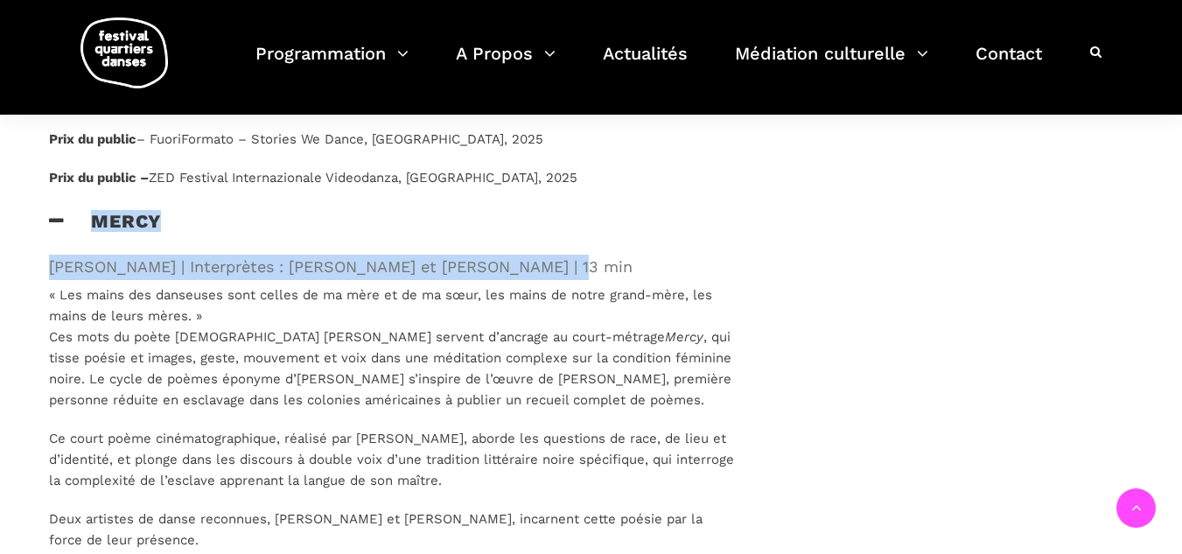
scroll to position [7352, 0]
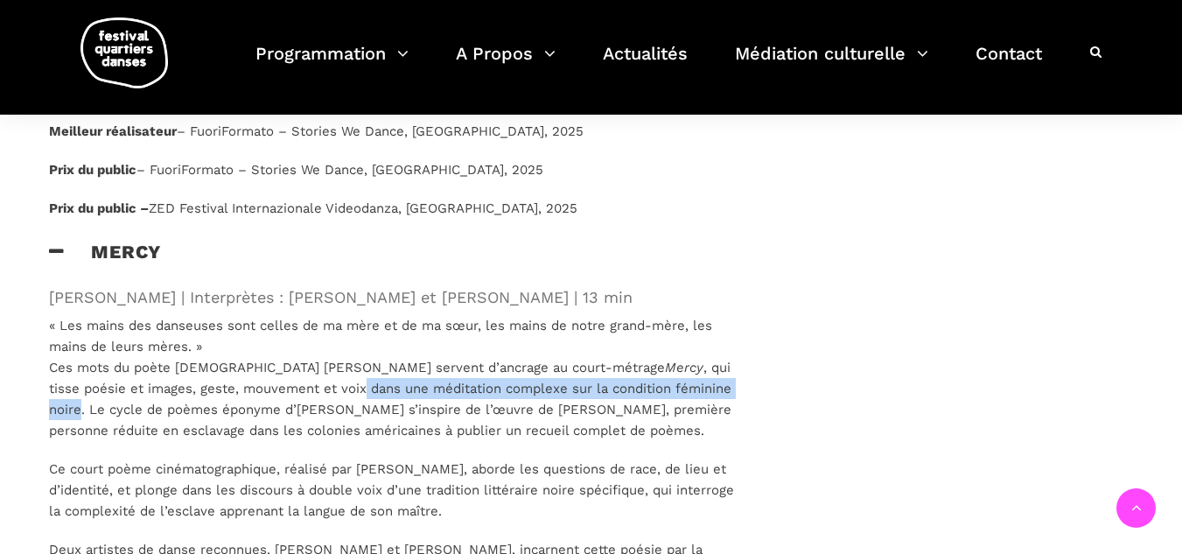
drag, startPoint x: 285, startPoint y: 291, endPoint x: 691, endPoint y: 290, distance: 405.3
click at [691, 315] on p "« Les mains des danseuses sont celles de ma mère et de ma sœur, les mains de no…" at bounding box center [394, 378] width 690 height 126
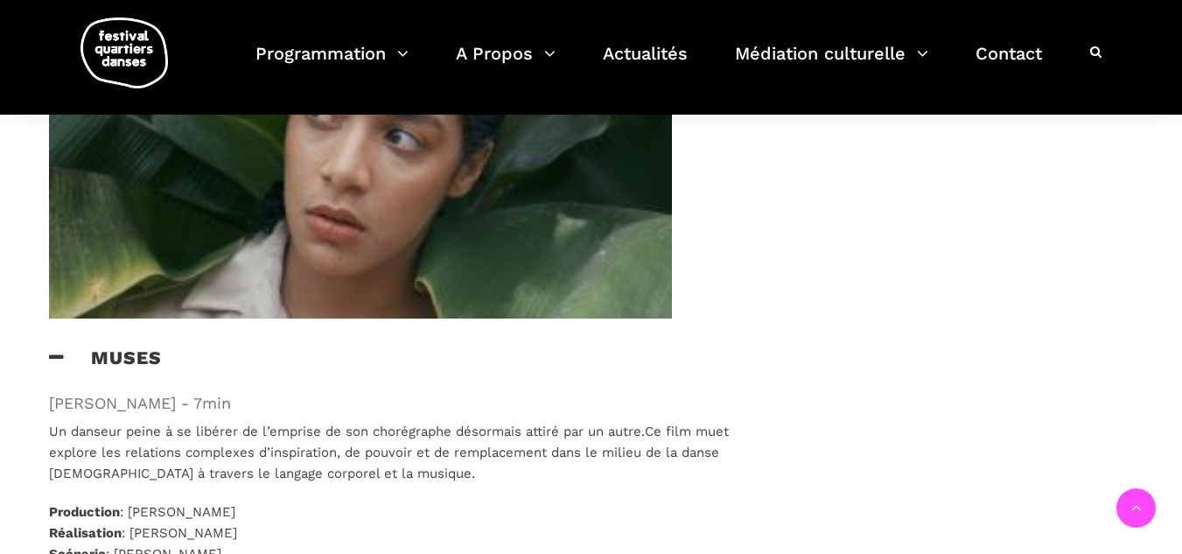
scroll to position [7965, 0]
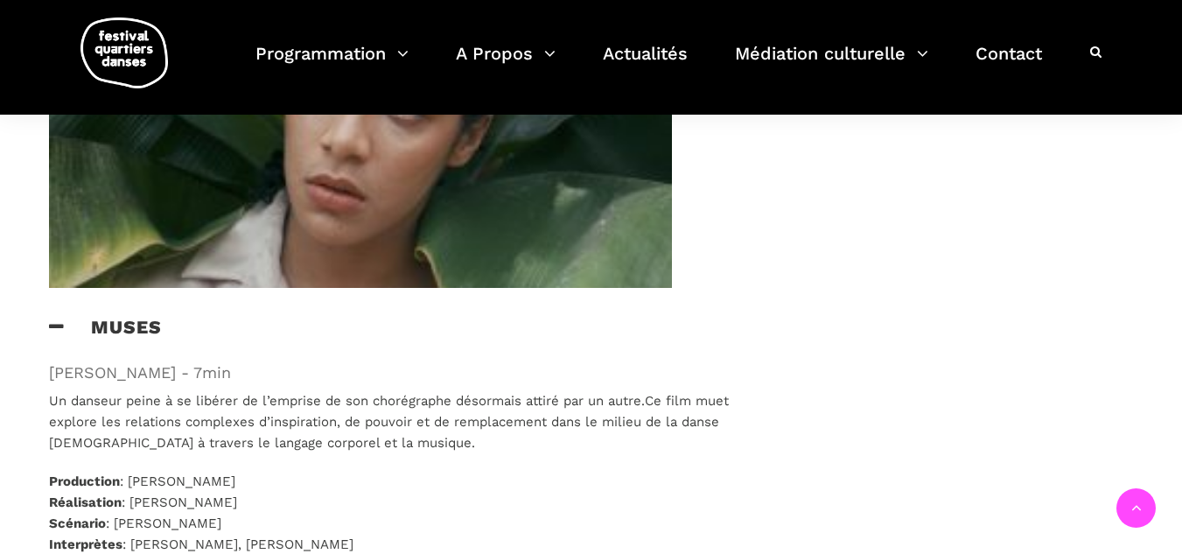
drag, startPoint x: 253, startPoint y: 446, endPoint x: 452, endPoint y: 447, distance: 198.7
click at [354, 537] on span "Interprètes : Simon Vermeulen, Robert Meilleur, Francois Richard" at bounding box center [201, 545] width 305 height 16
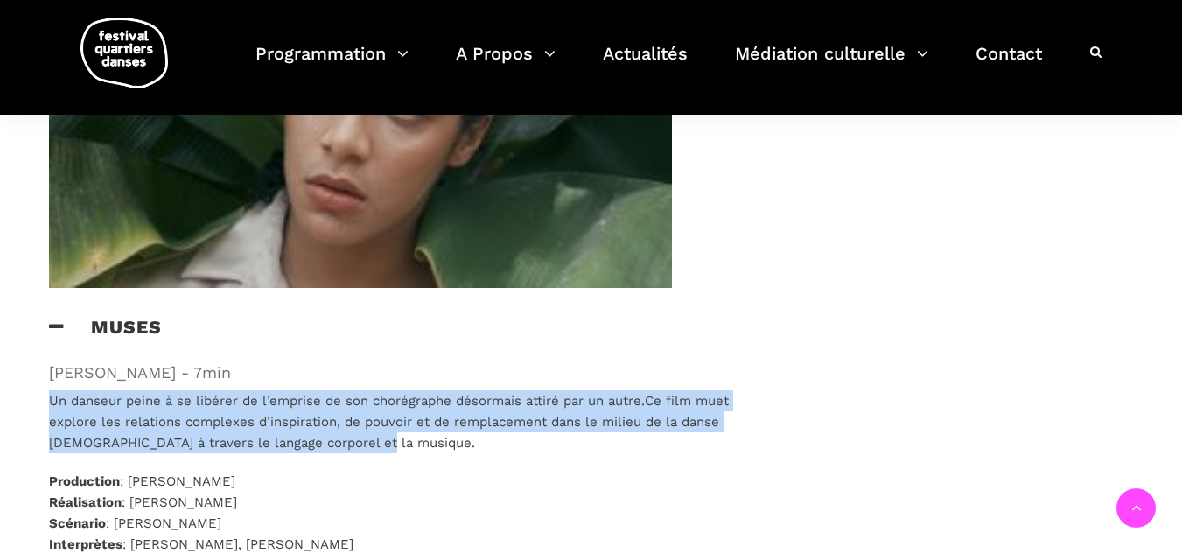
drag, startPoint x: 53, startPoint y: 308, endPoint x: 677, endPoint y: 347, distance: 626.1
click at [677, 390] on p "Un danseur peine à se libérer de l’emprise de son chorégraphe désormais attiré …" at bounding box center [394, 421] width 690 height 63
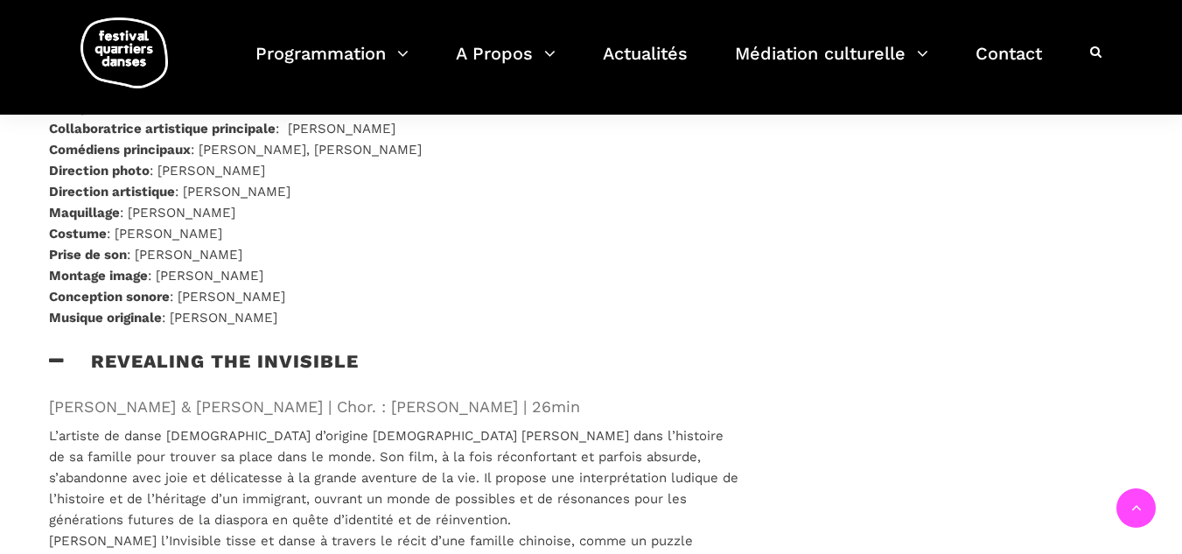
scroll to position [8403, 0]
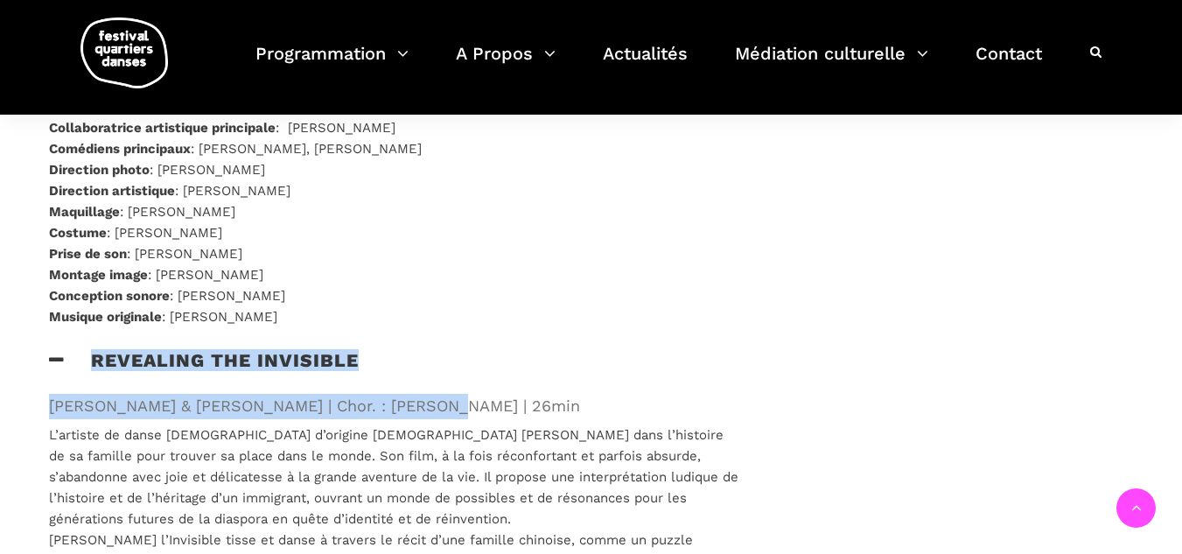
drag, startPoint x: 92, startPoint y: 263, endPoint x: 421, endPoint y: 312, distance: 332.7
click at [421, 349] on div "Revealing the Invisible Tony Chong & Marlene Millar | Chor. : Tony Chong | 26min" at bounding box center [394, 386] width 725 height 75
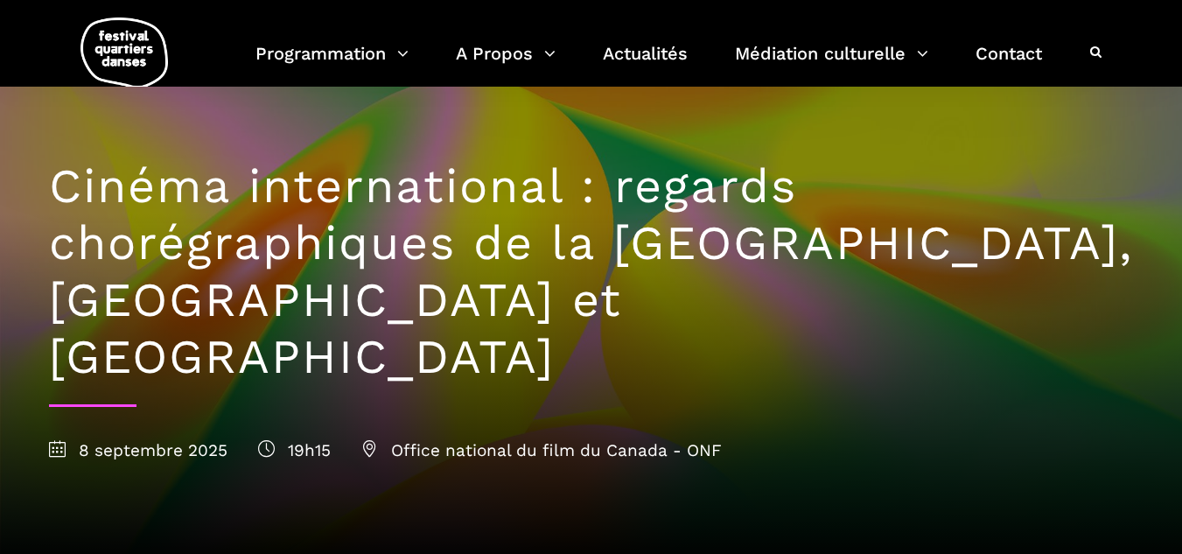
scroll to position [0, 0]
